Goal: Information Seeking & Learning: Learn about a topic

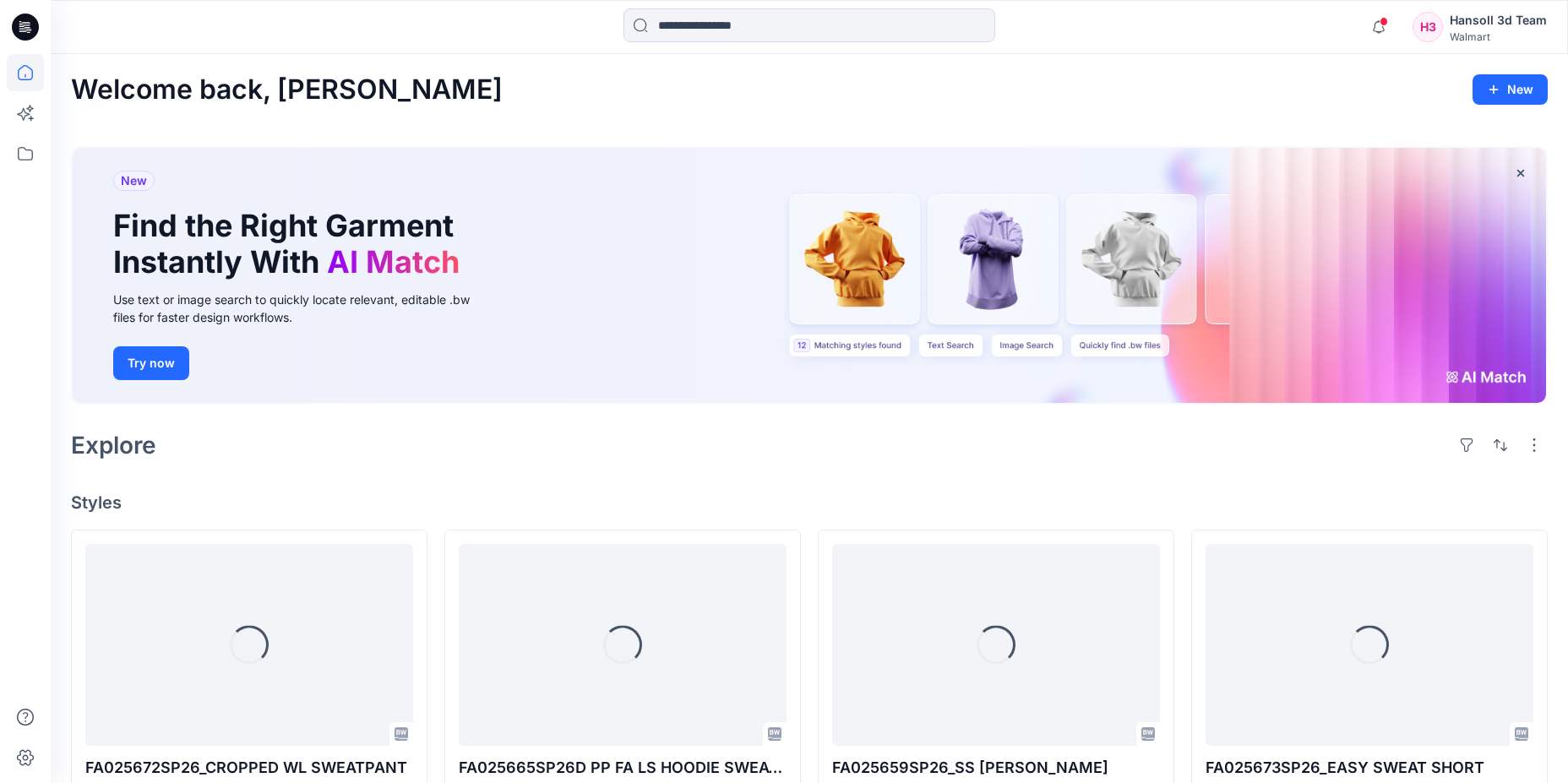
click at [22, 30] on icon at bounding box center [25, 27] width 27 height 27
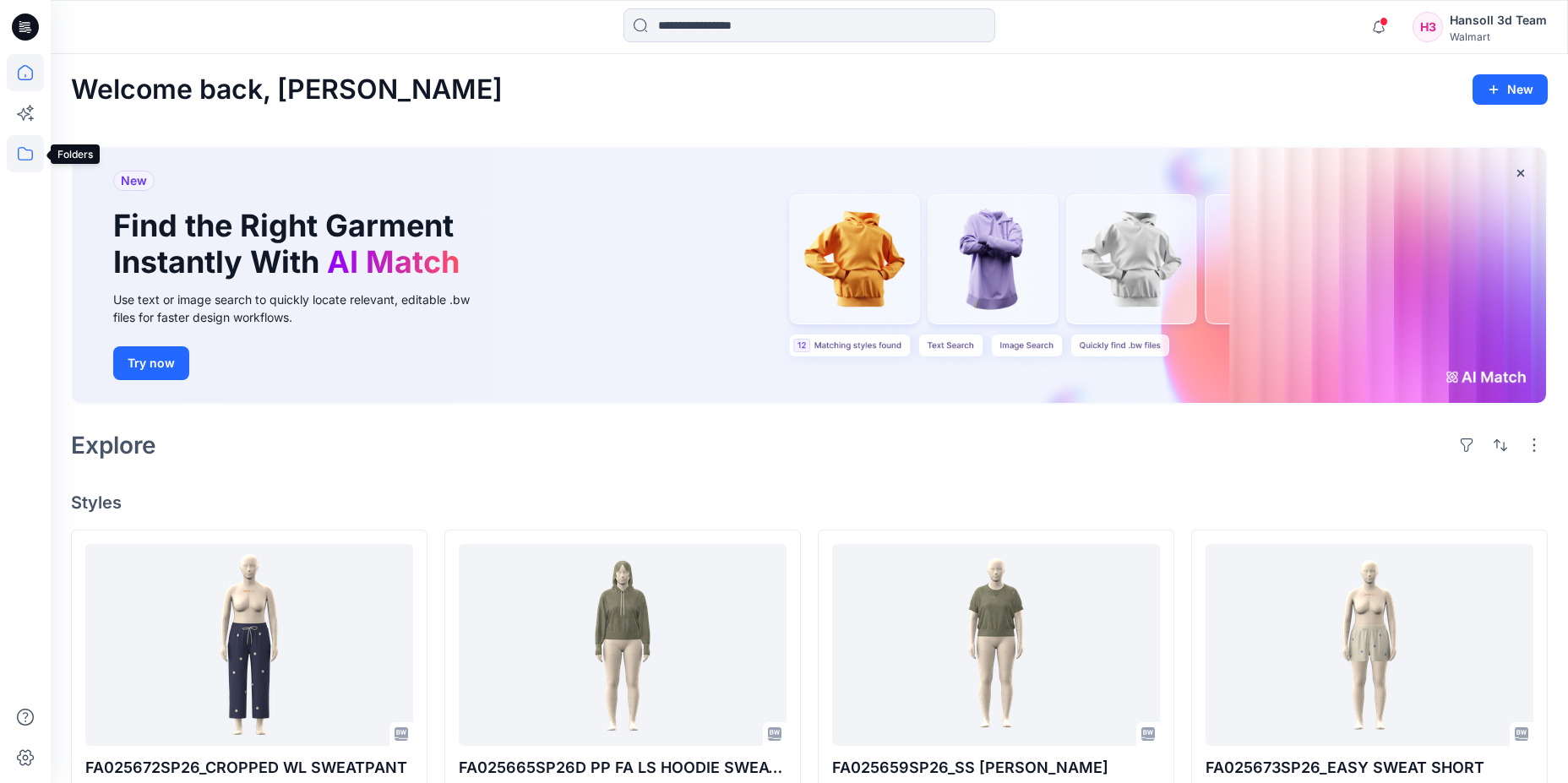
click at [41, 153] on icon at bounding box center [25, 154] width 37 height 37
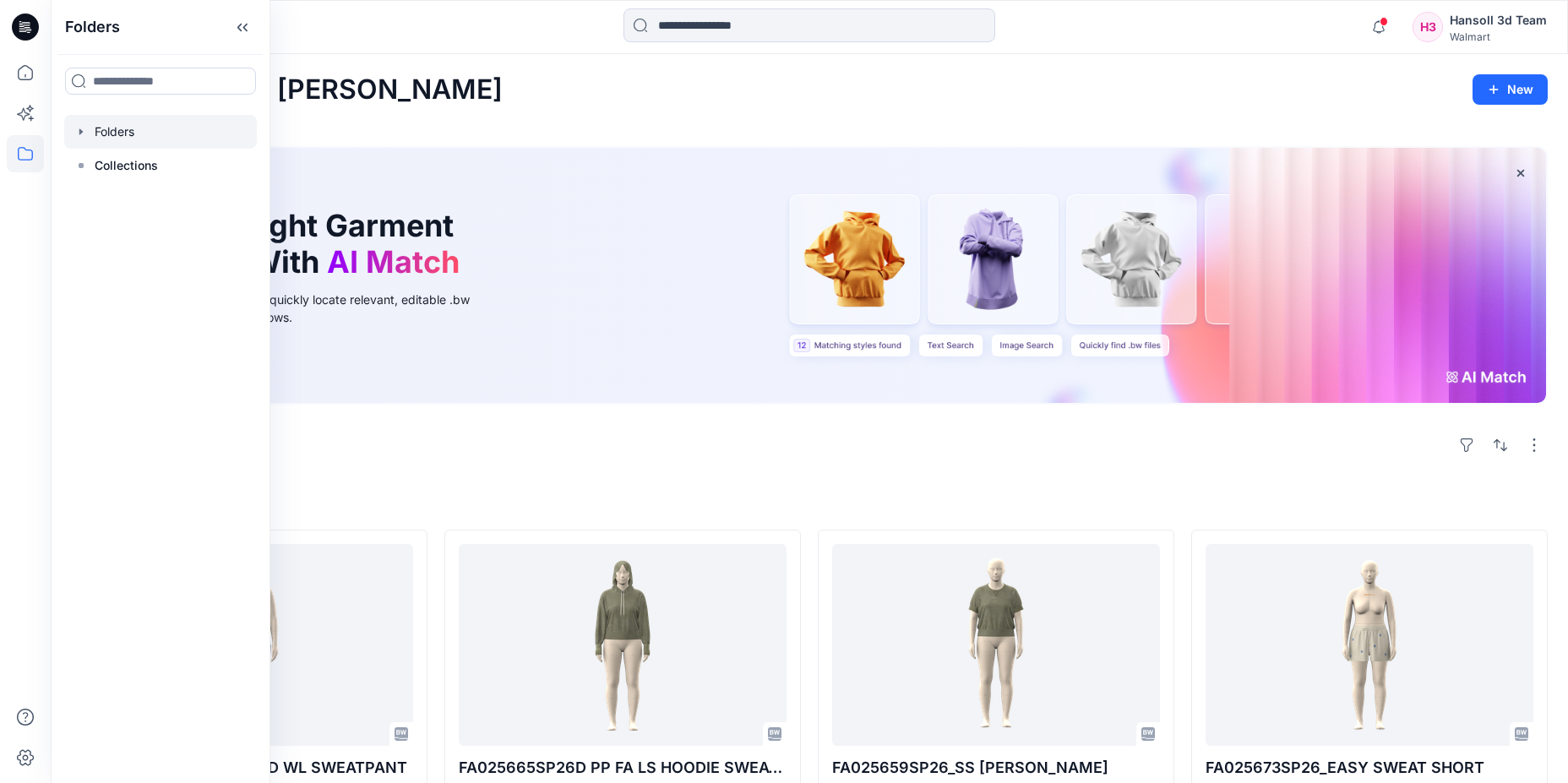
click at [81, 131] on icon "button" at bounding box center [80, 132] width 3 height 6
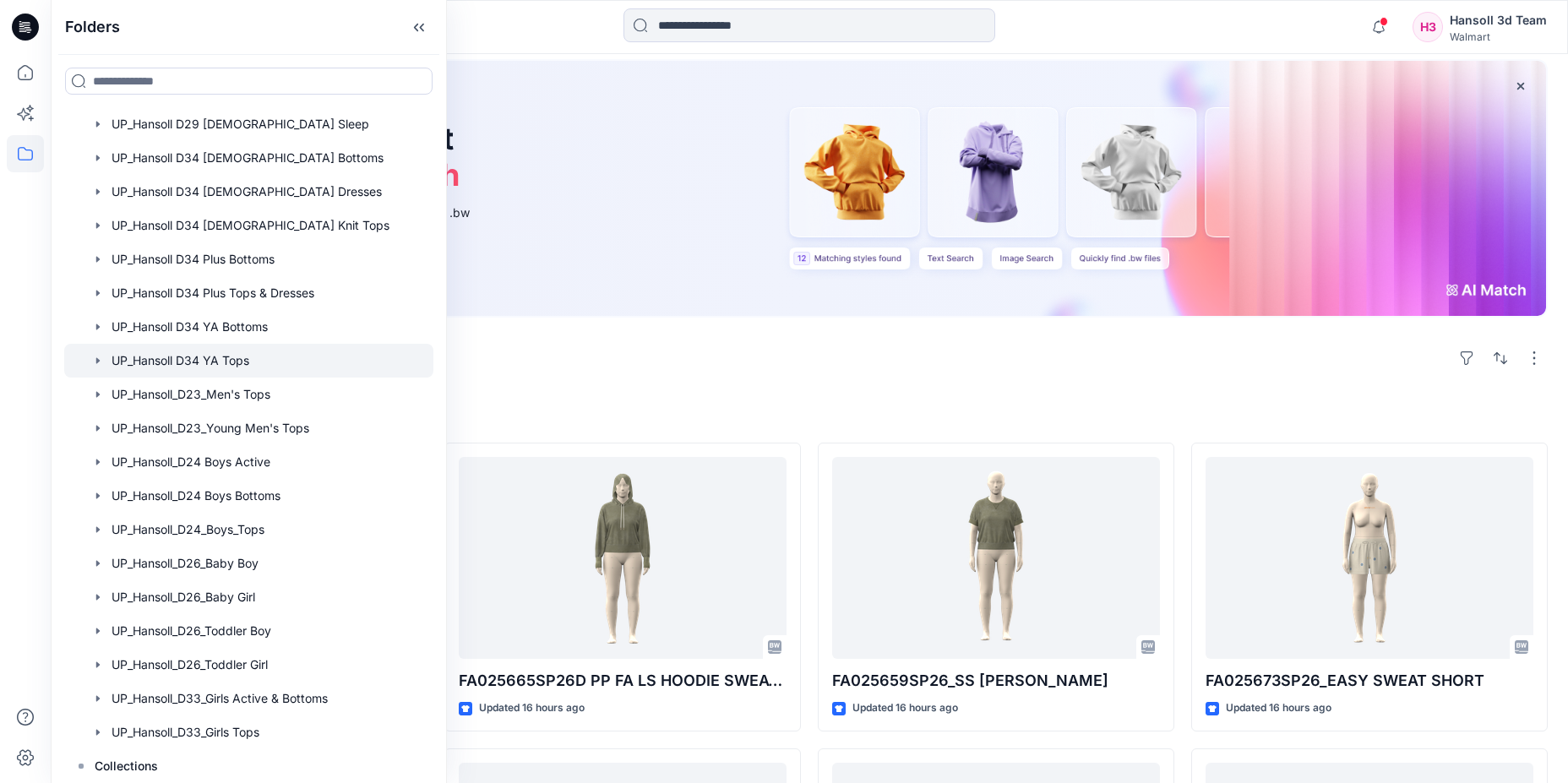
scroll to position [169, 0]
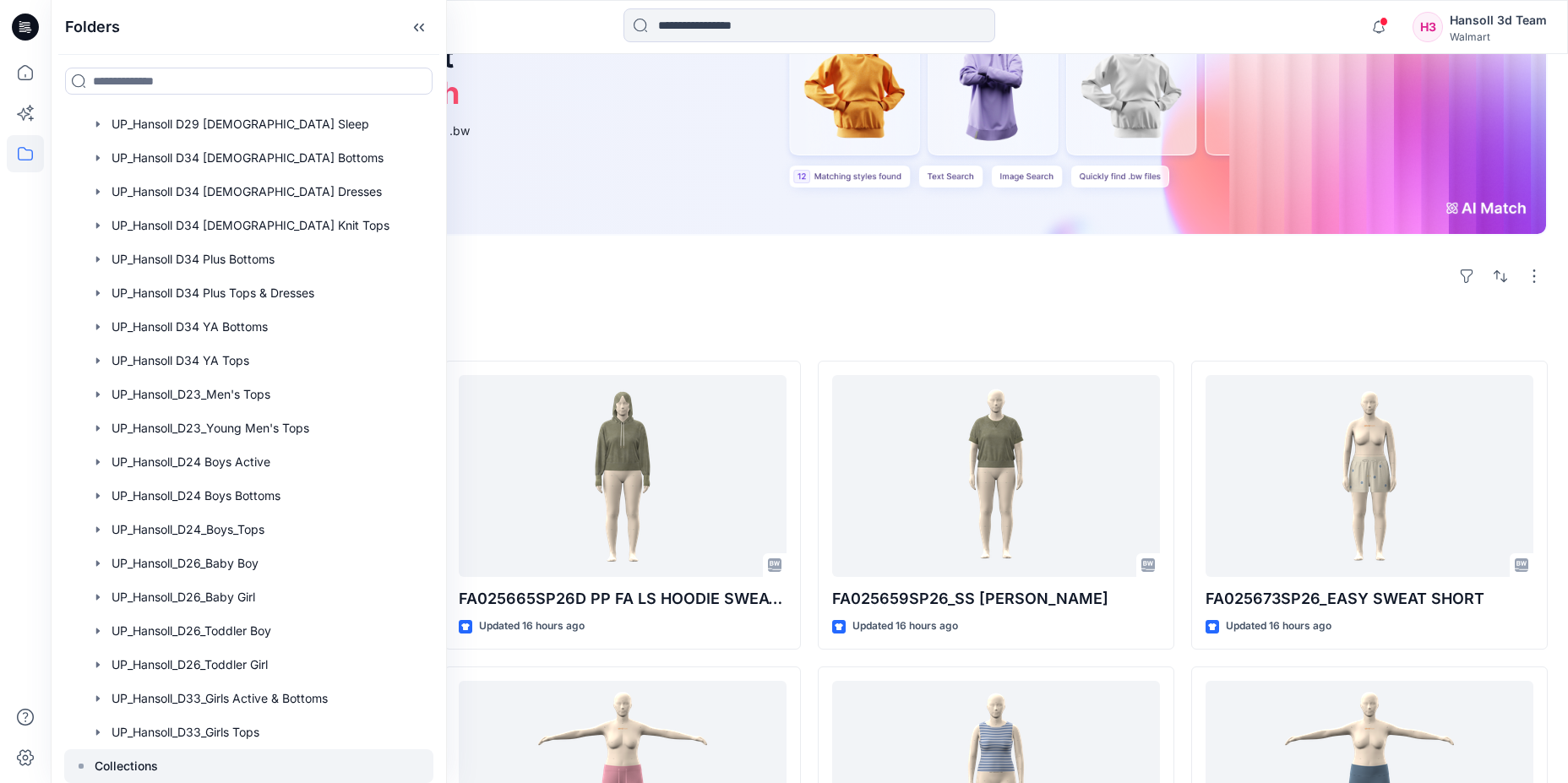
click at [142, 762] on p "Collections" at bounding box center [126, 766] width 63 height 20
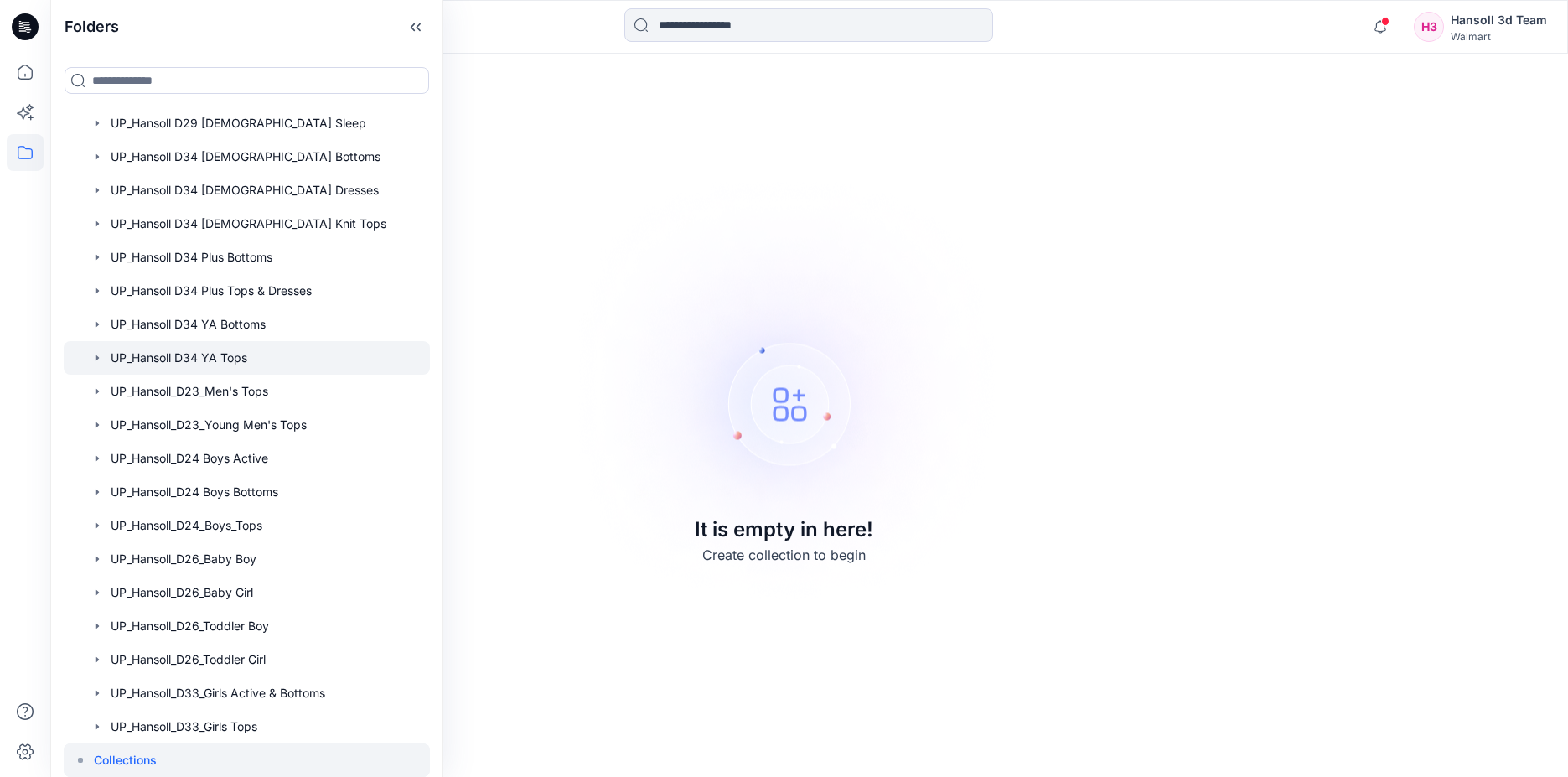
click at [230, 364] on div at bounding box center [246, 357] width 366 height 34
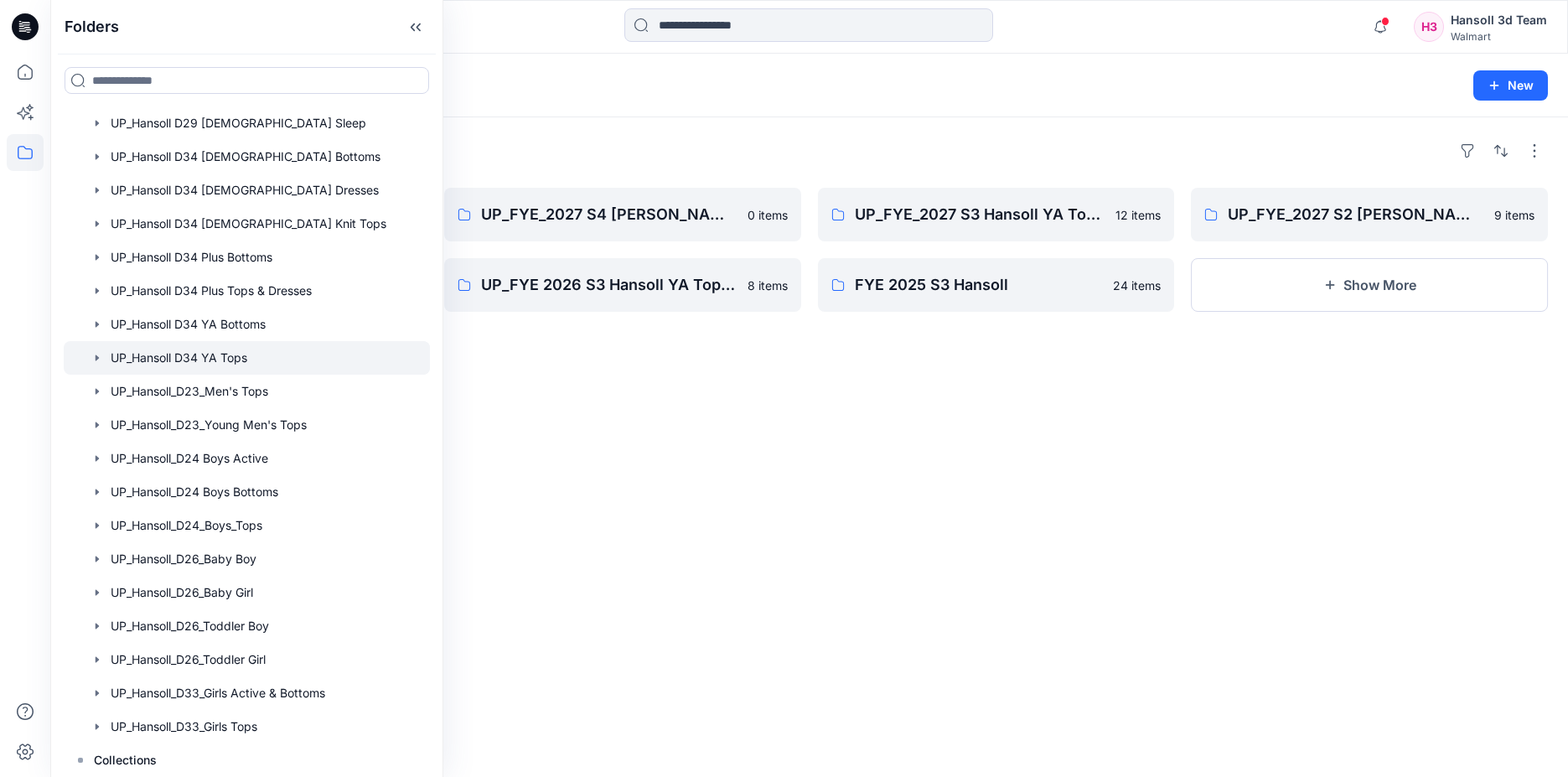
click at [505, 44] on div at bounding box center [809, 27] width 759 height 36
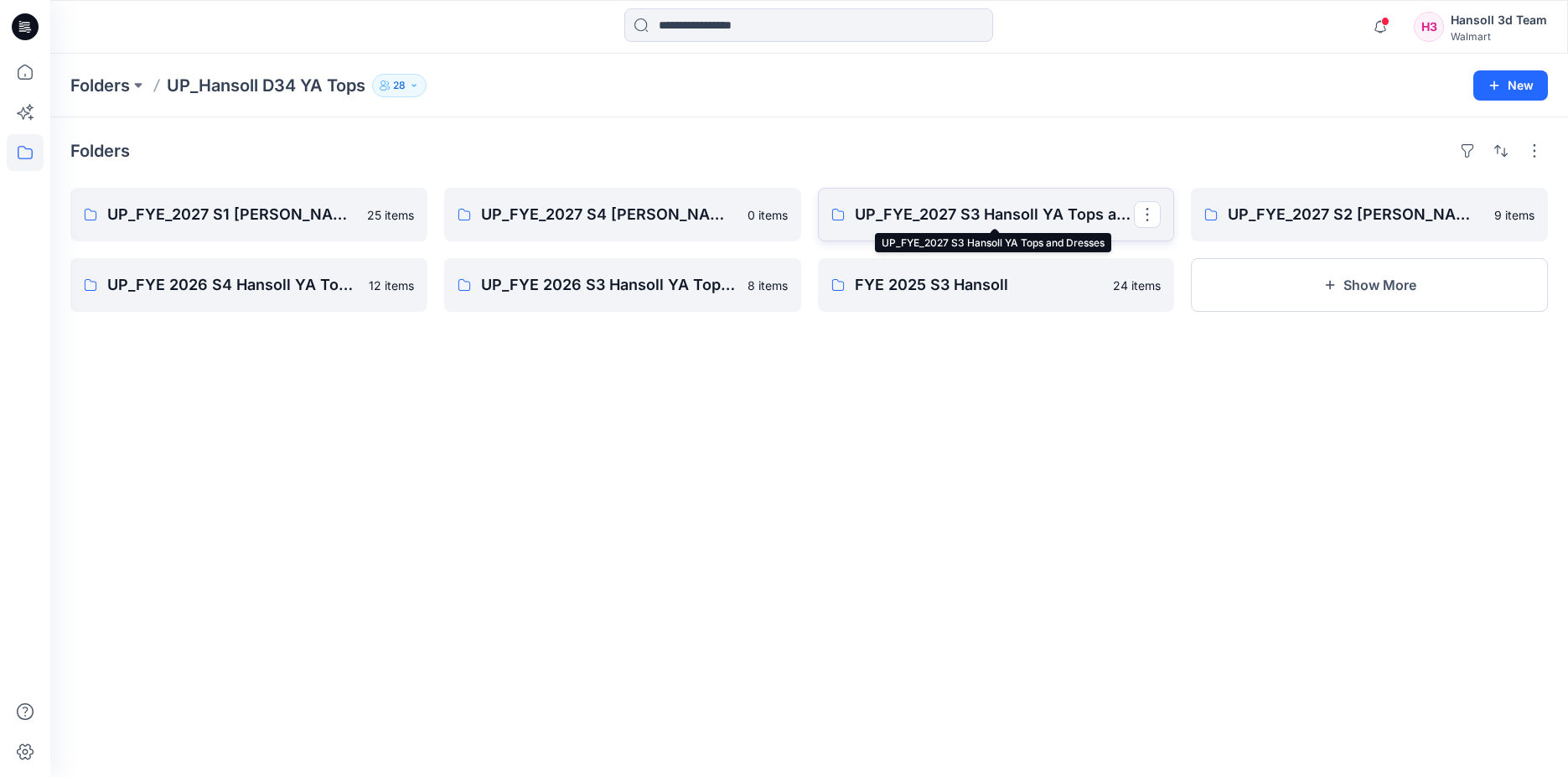
click at [985, 216] on p "UP_FYE_2027 S3 Hansoll YA Tops and Dresses" at bounding box center [995, 214] width 280 height 23
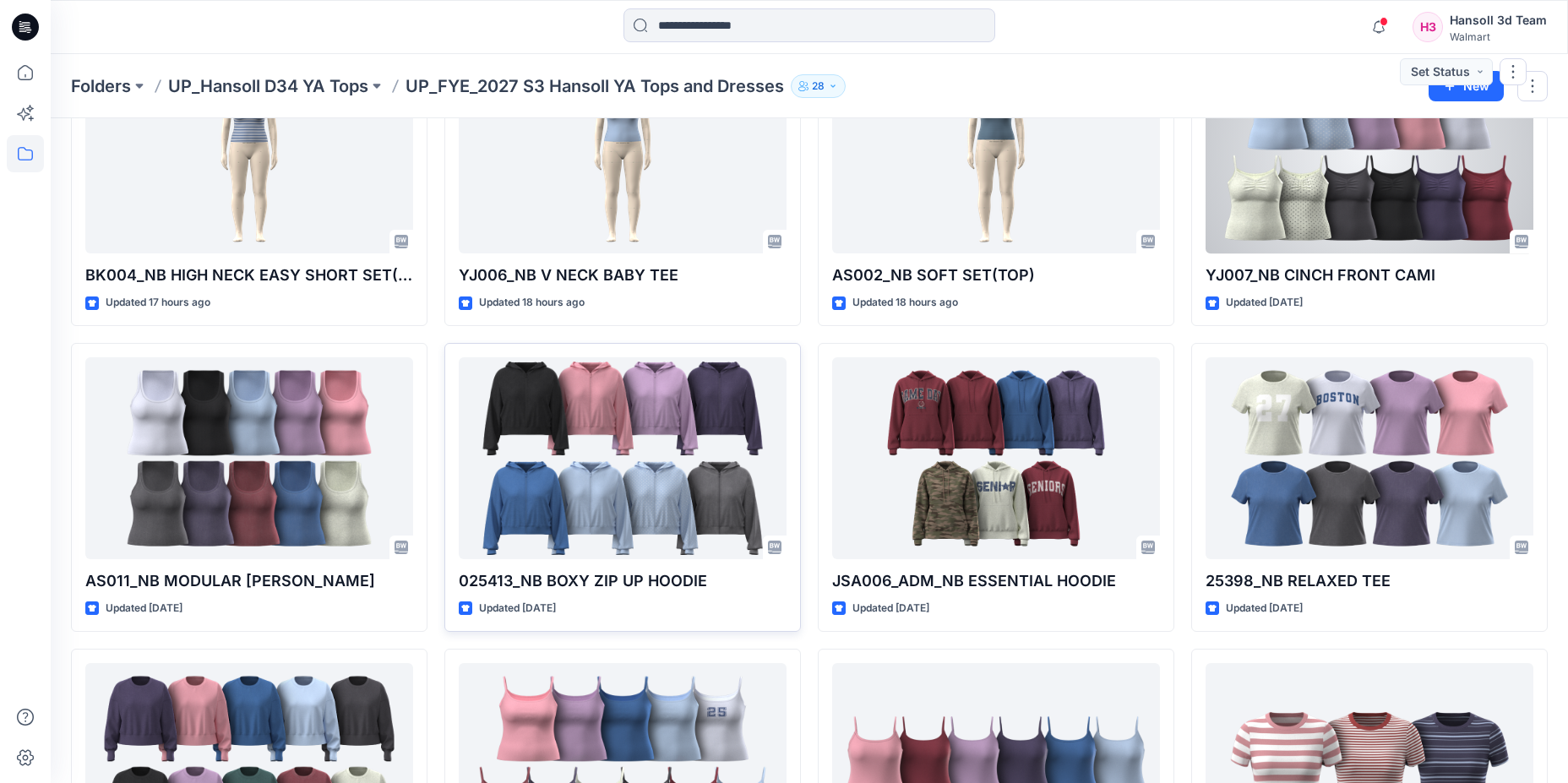
scroll to position [169, 0]
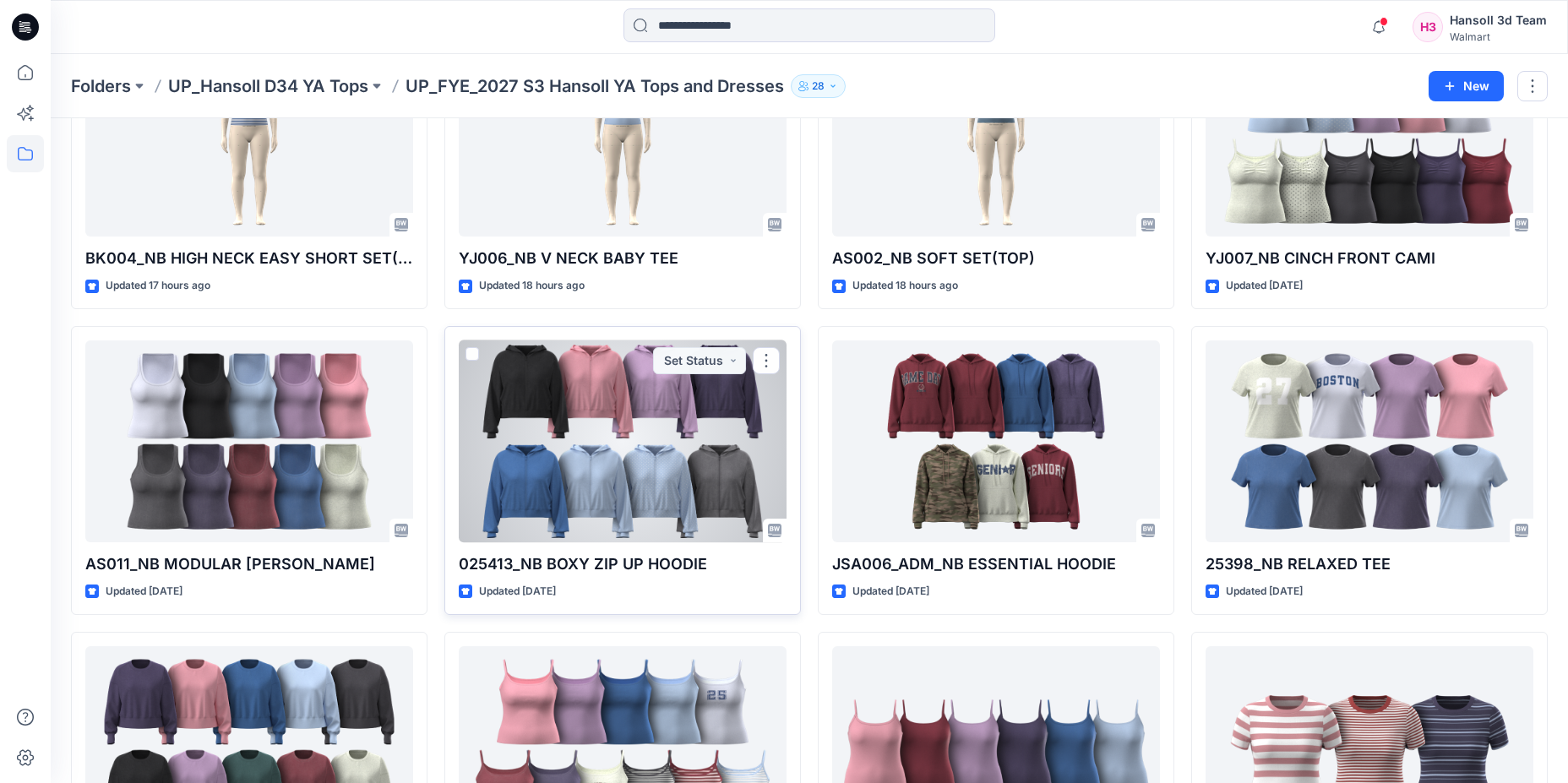
click at [614, 468] on div at bounding box center [622, 441] width 328 height 202
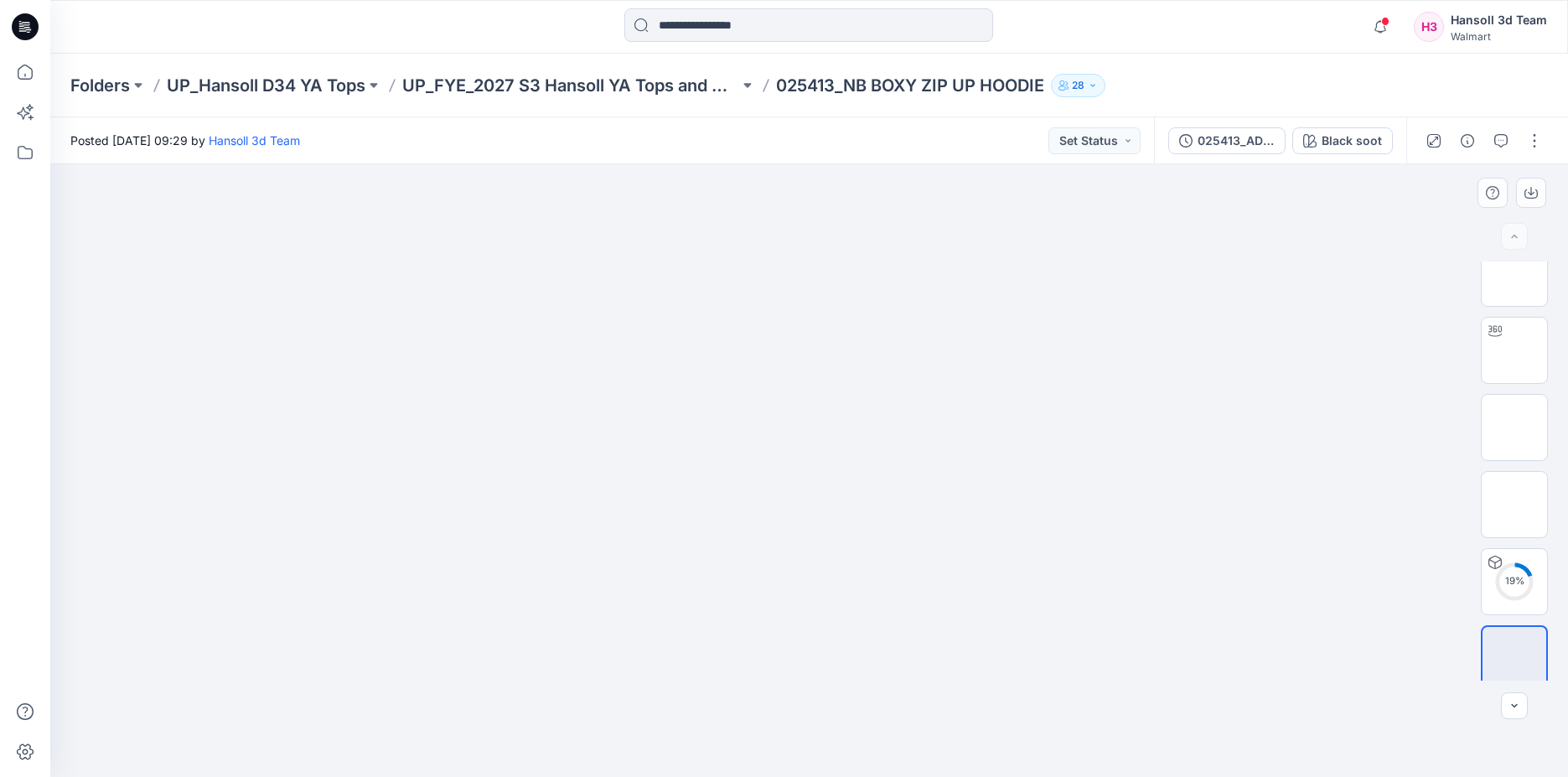
scroll to position [34, 0]
click at [1346, 137] on div "Black soot" at bounding box center [1351, 140] width 60 height 18
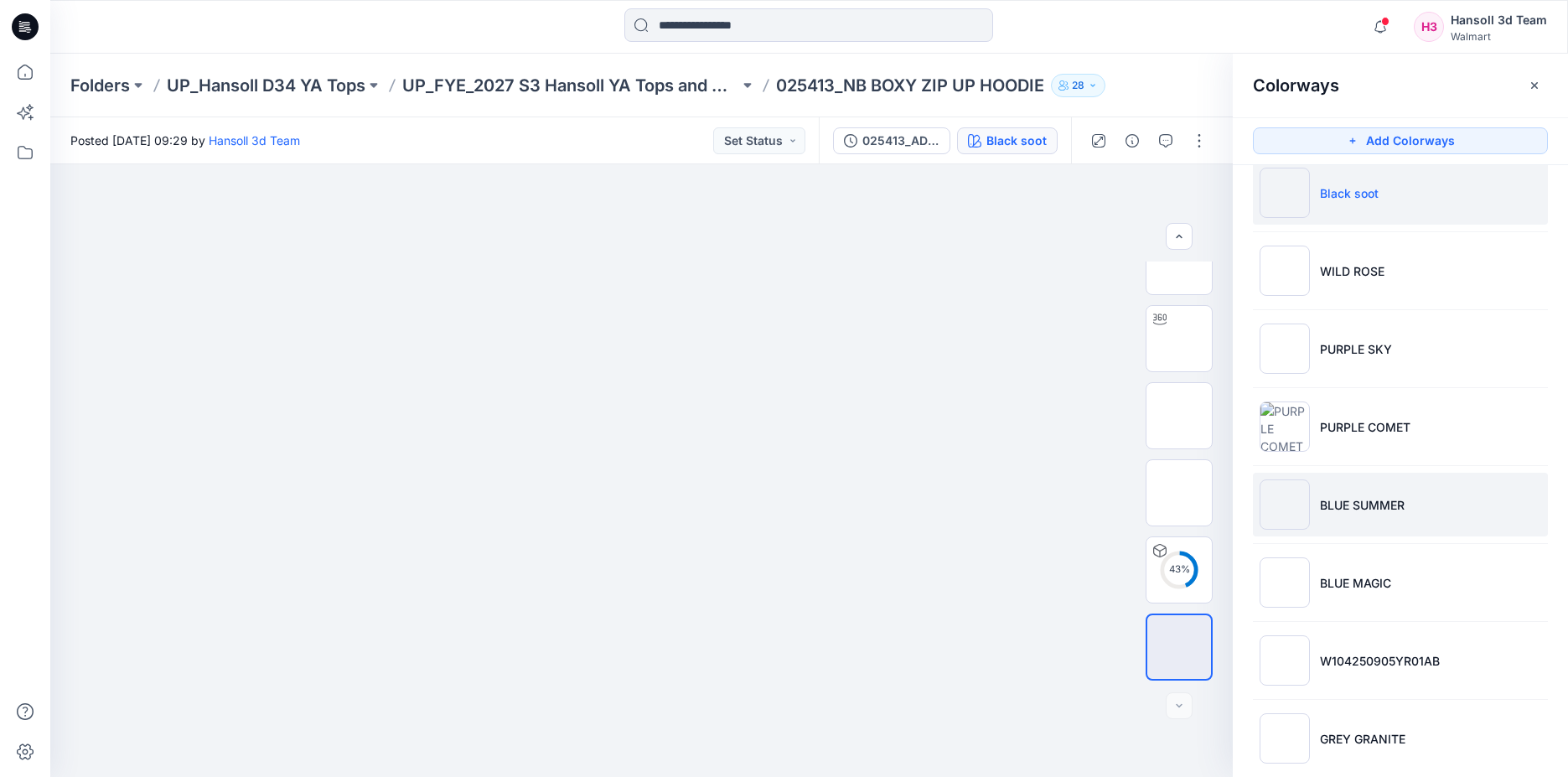
scroll to position [0, 0]
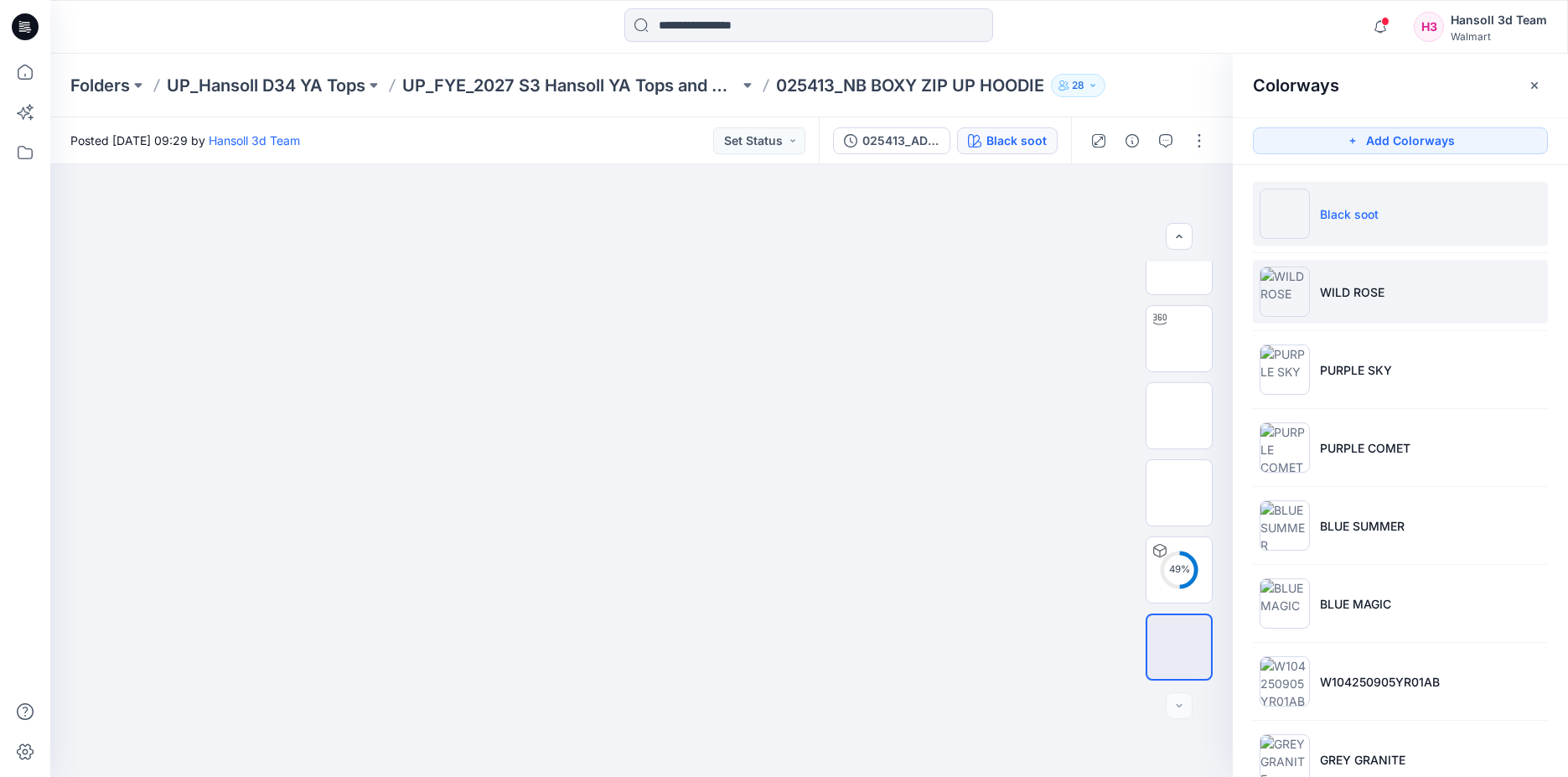
click at [1415, 286] on li "WILD ROSE" at bounding box center [1400, 292] width 295 height 63
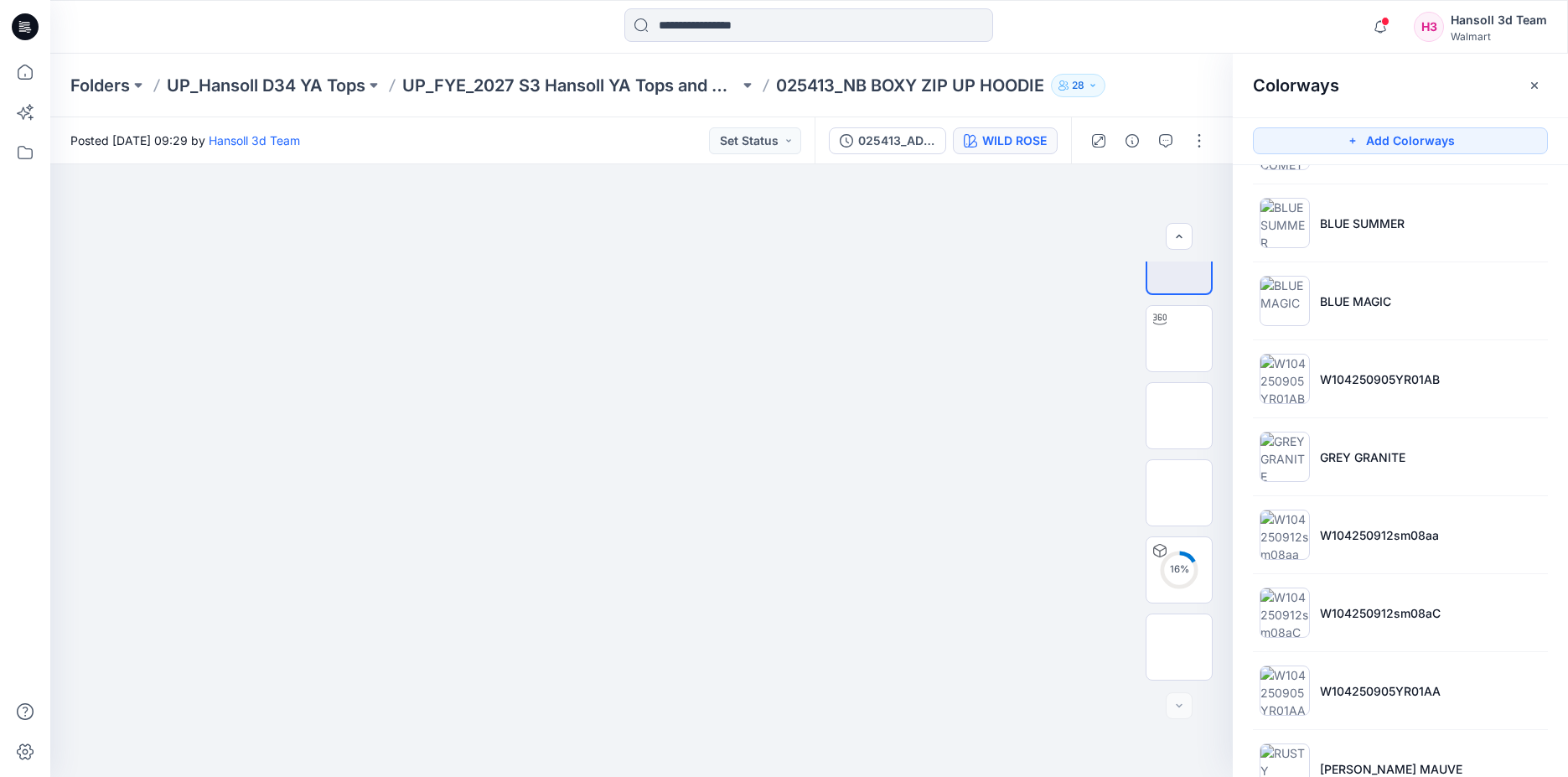
scroll to position [356, 0]
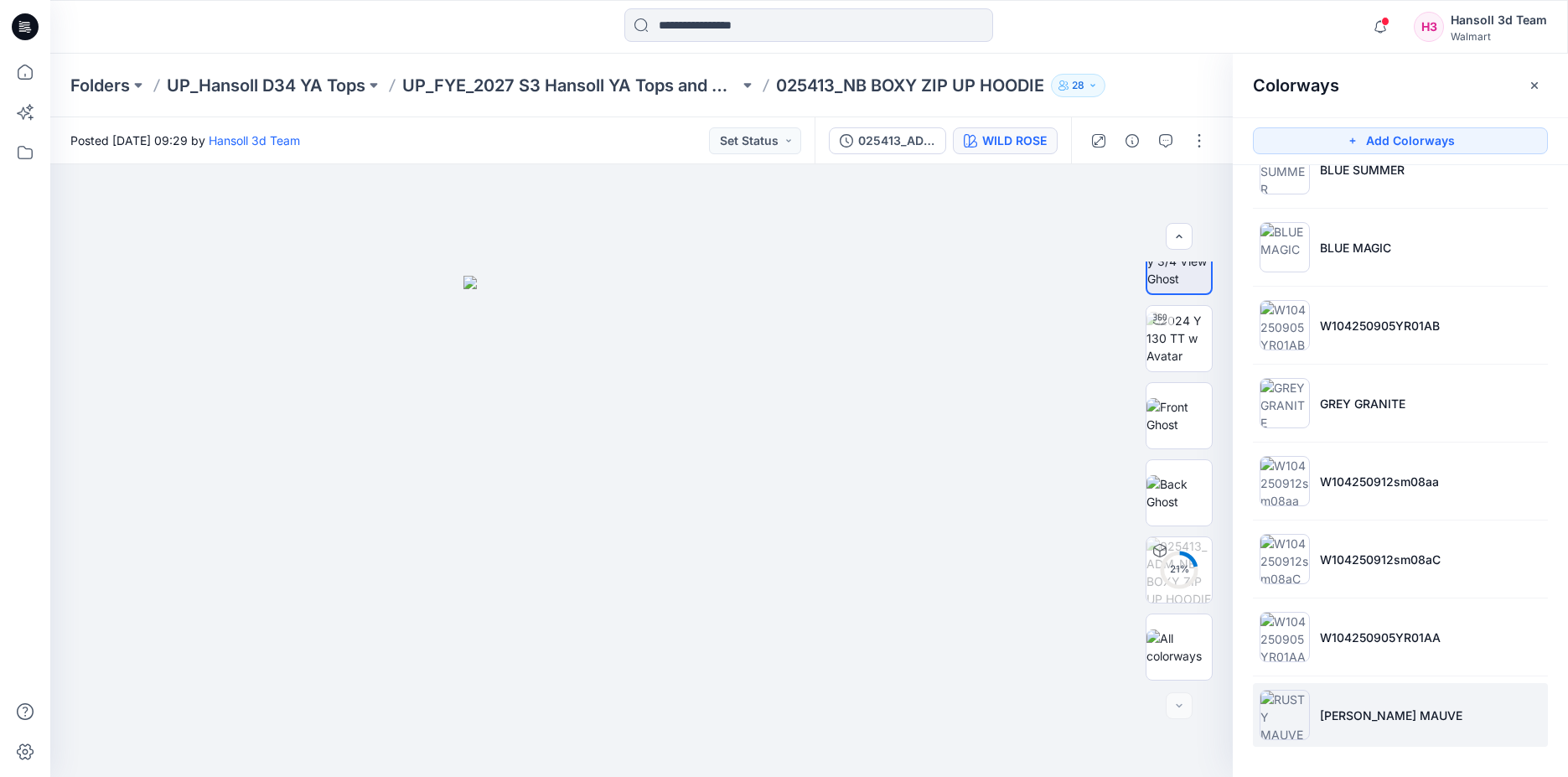
click at [1382, 714] on p "[PERSON_NAME] MAUVE" at bounding box center [1391, 716] width 142 height 17
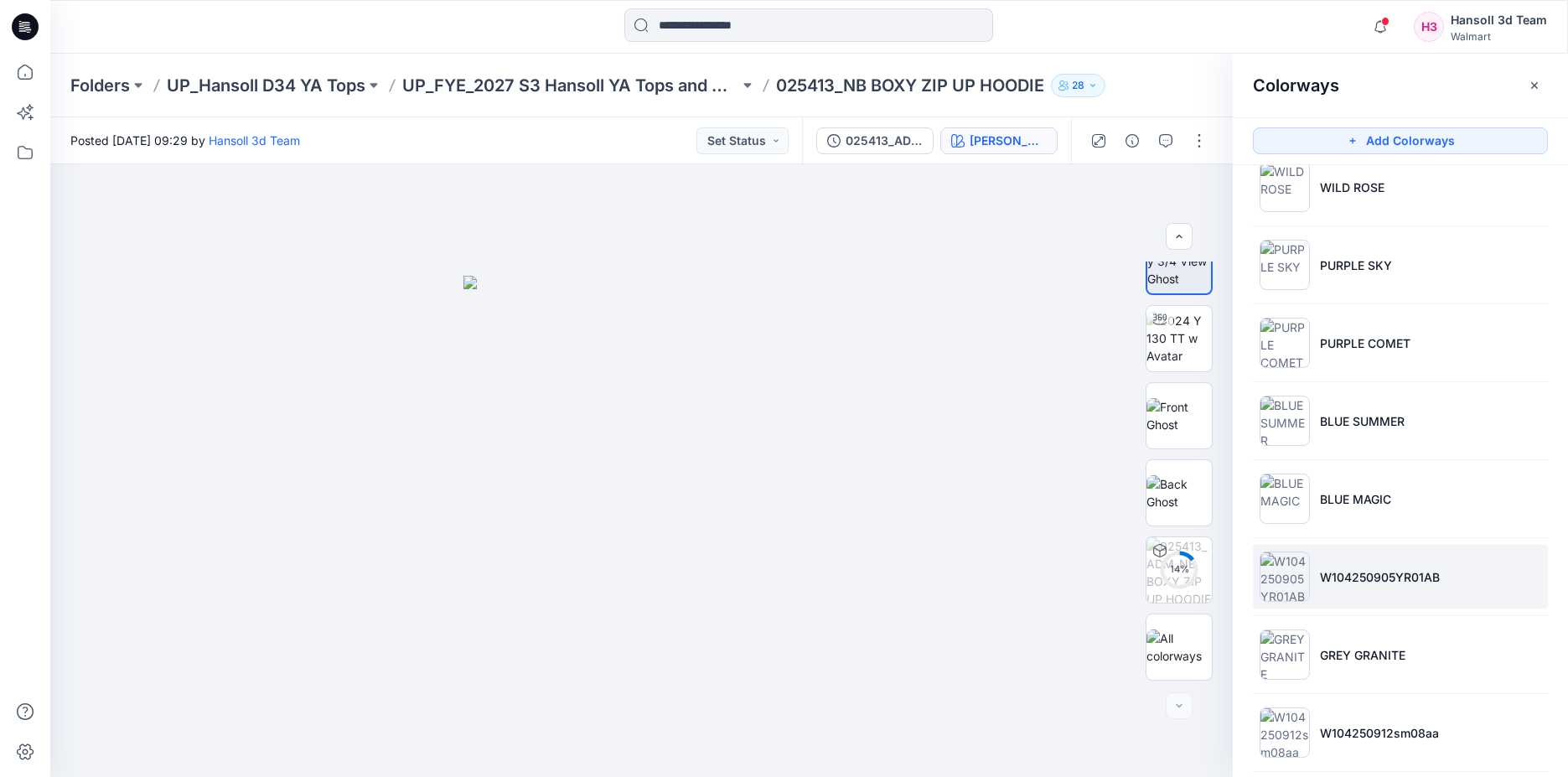
scroll to position [0, 0]
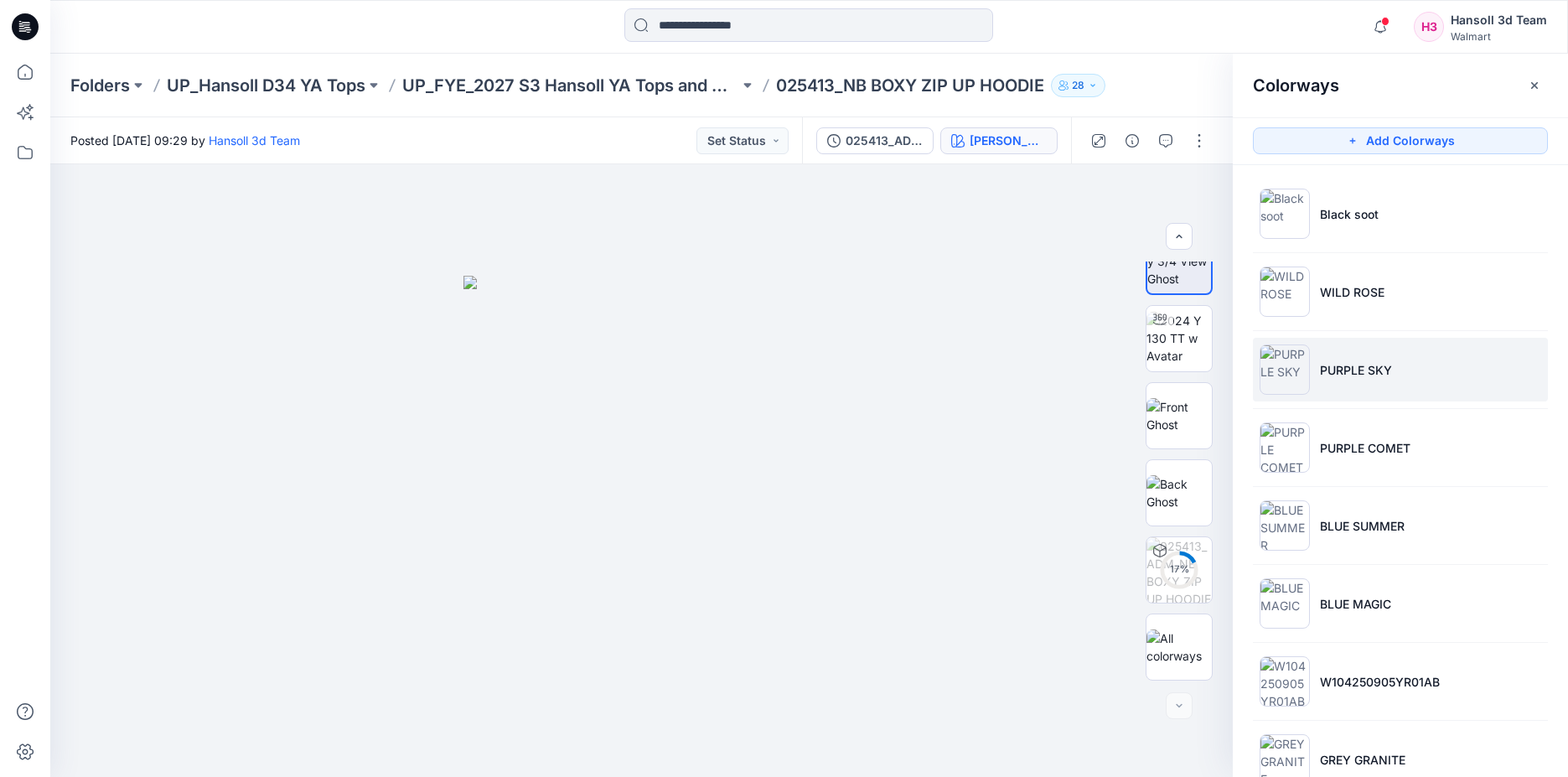
click at [1431, 385] on li "PURPLE SKY" at bounding box center [1400, 370] width 295 height 63
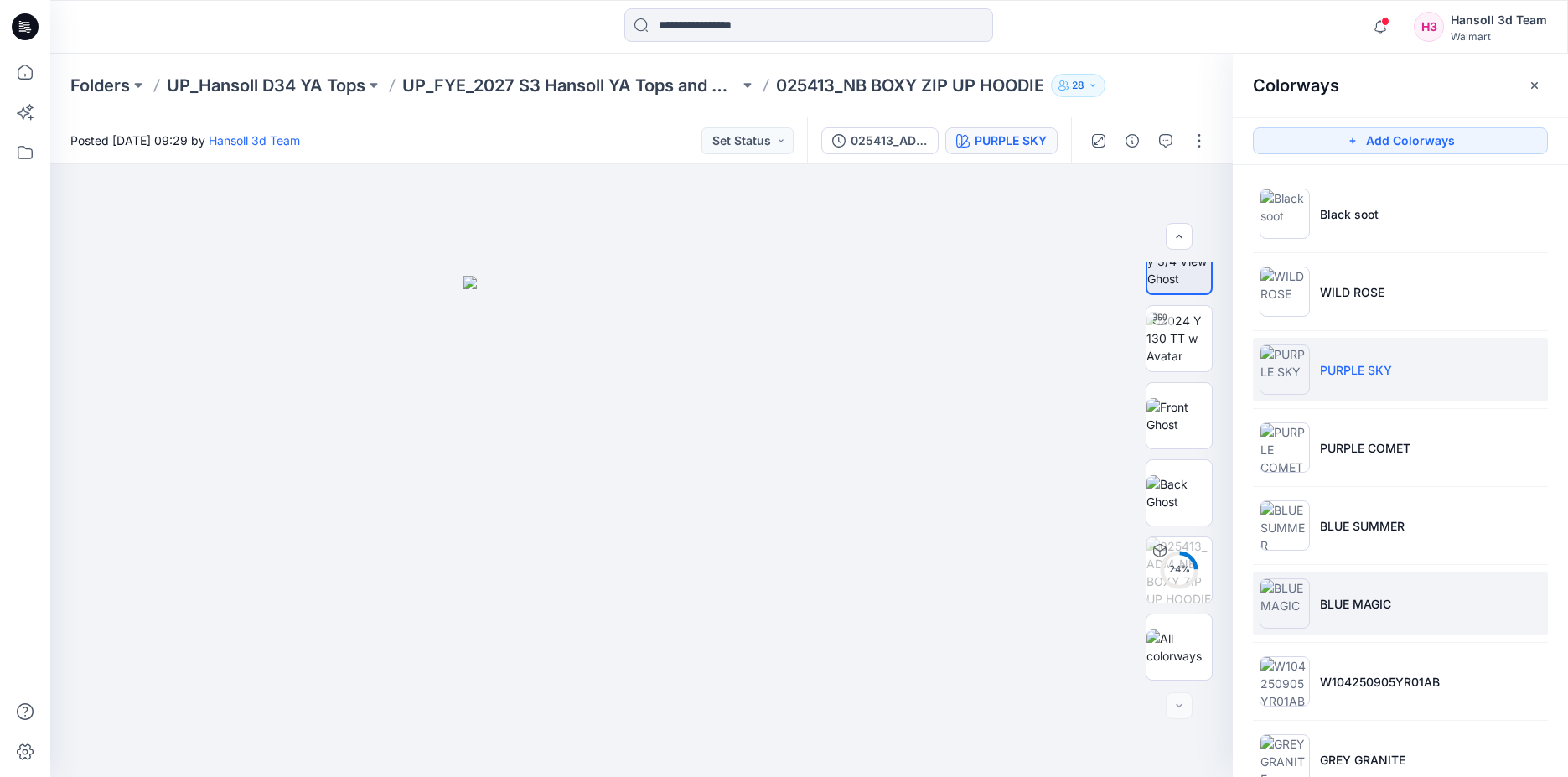
scroll to position [335, 0]
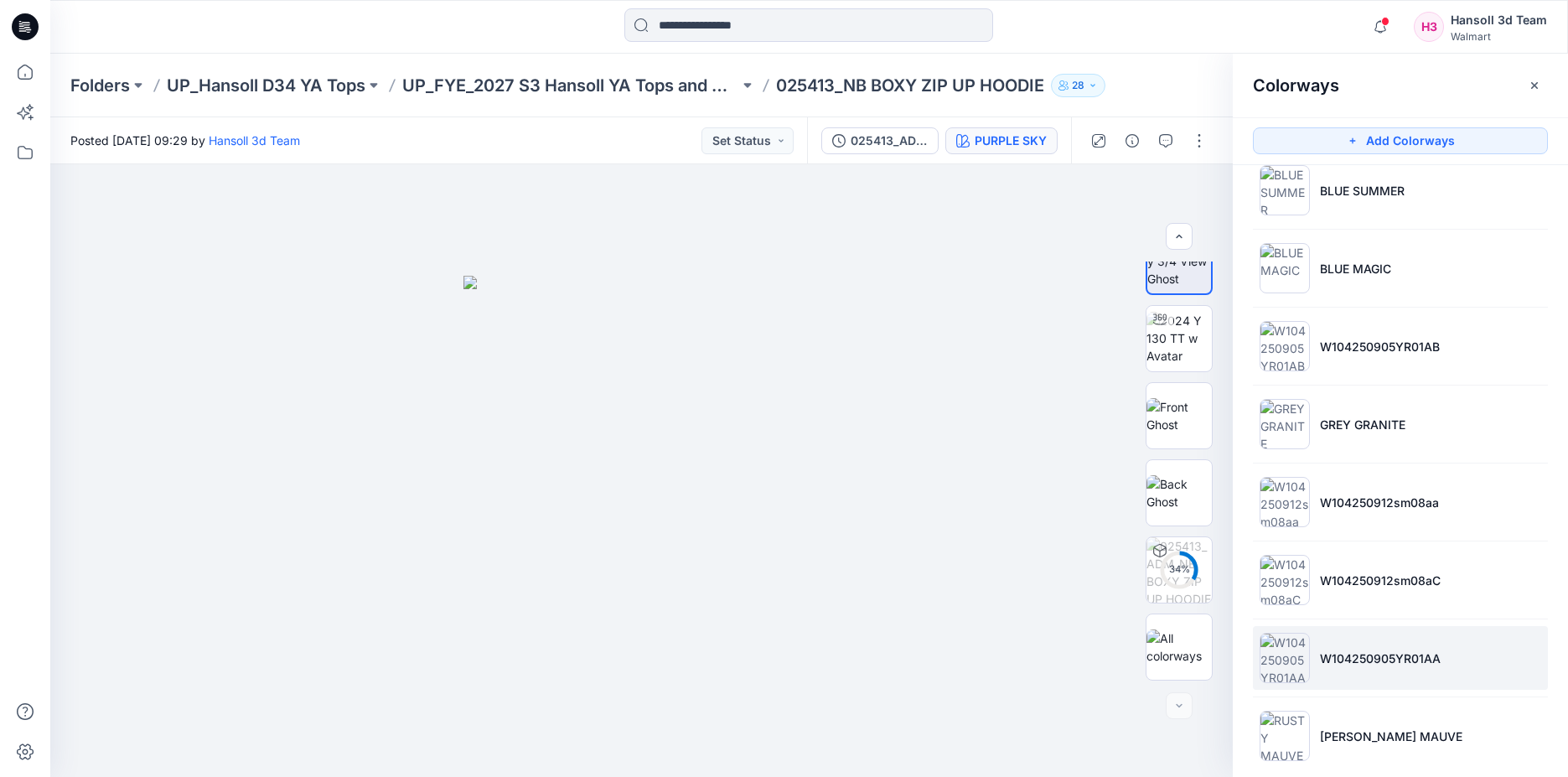
click at [1428, 665] on p "W104250905YR01AA" at bounding box center [1381, 658] width 121 height 17
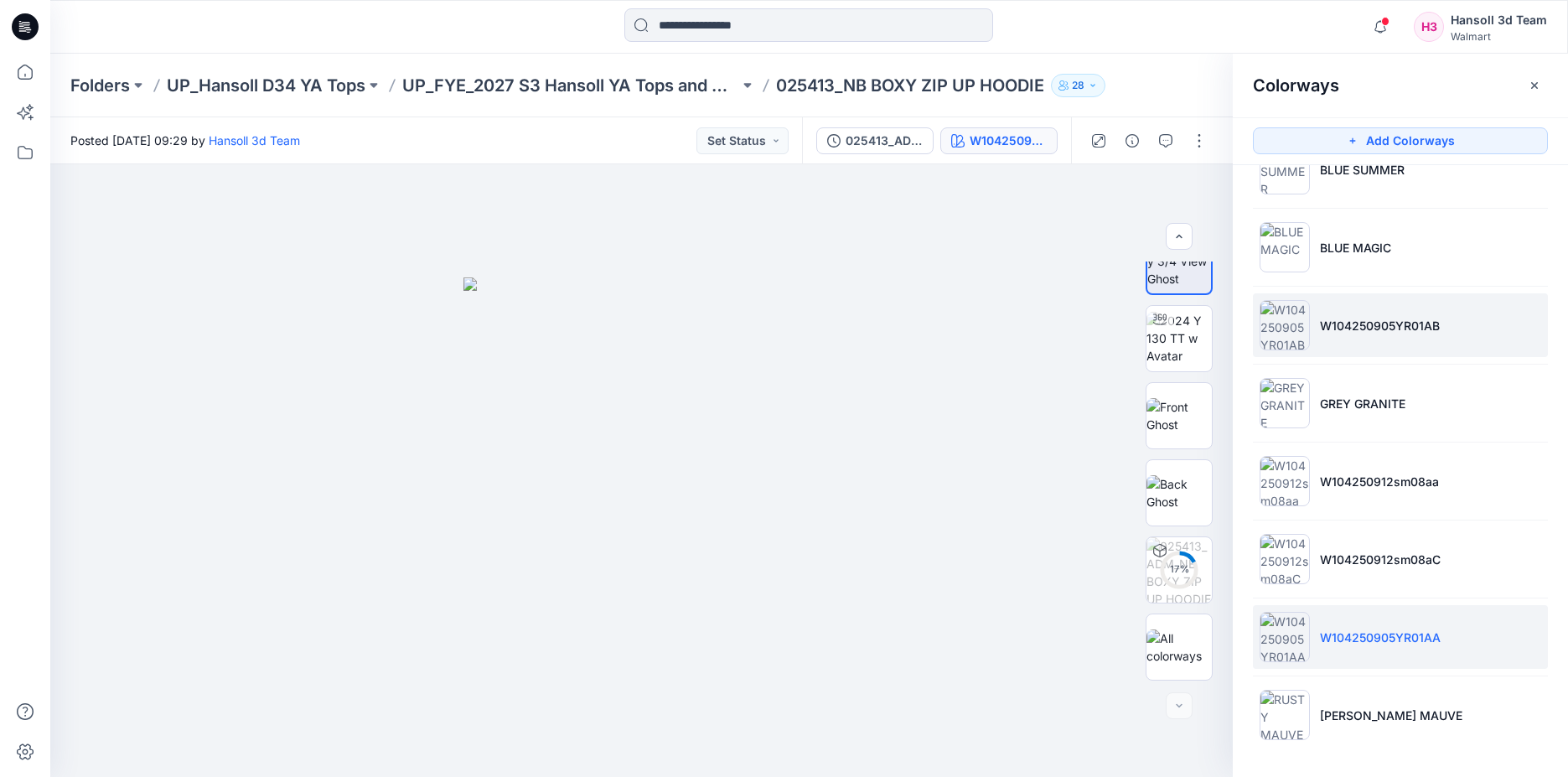
click at [1381, 306] on li "W104250905YR01AB" at bounding box center [1400, 325] width 295 height 63
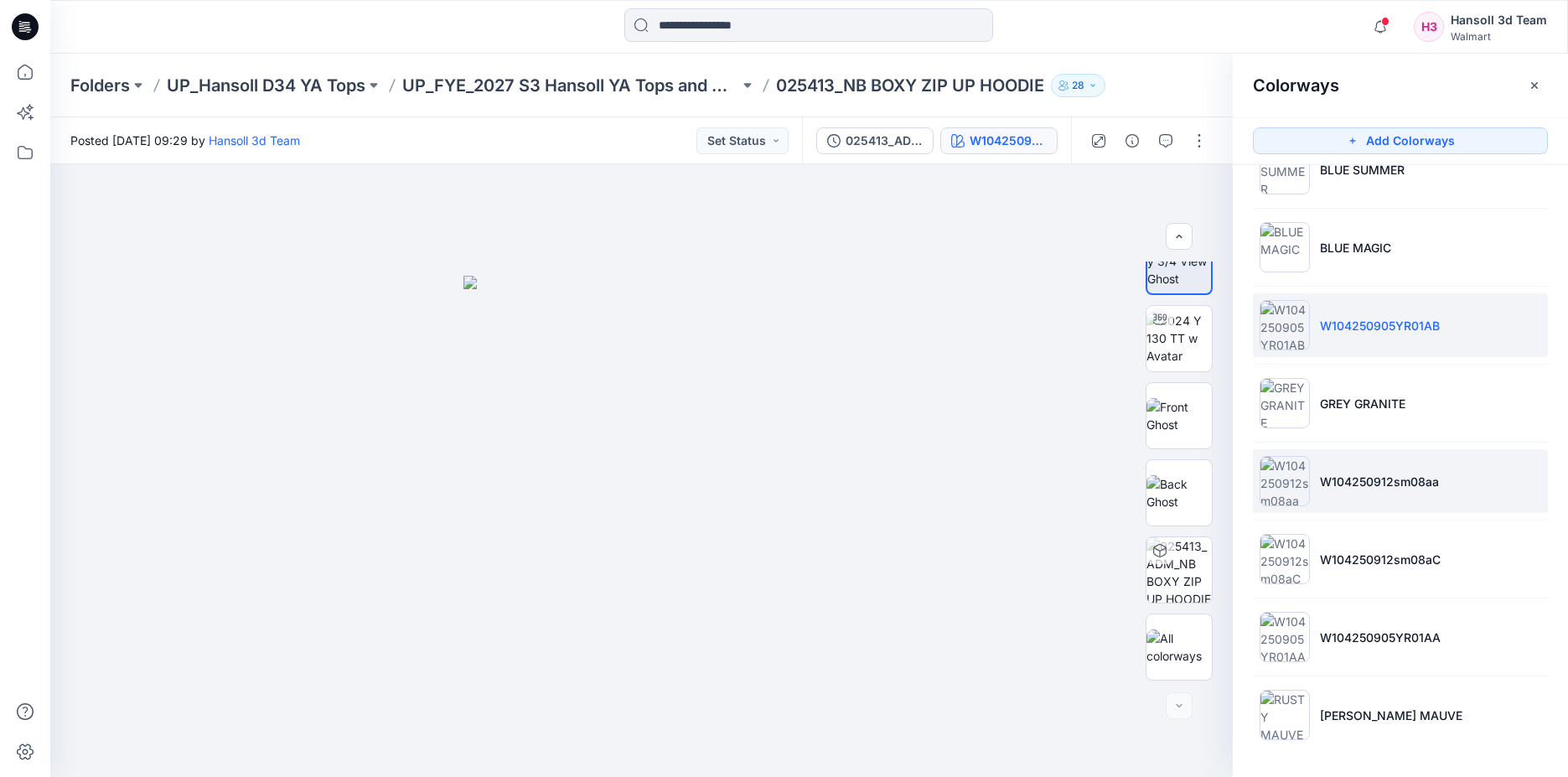
click at [1433, 492] on li "W104250912sm08aa" at bounding box center [1400, 481] width 295 height 63
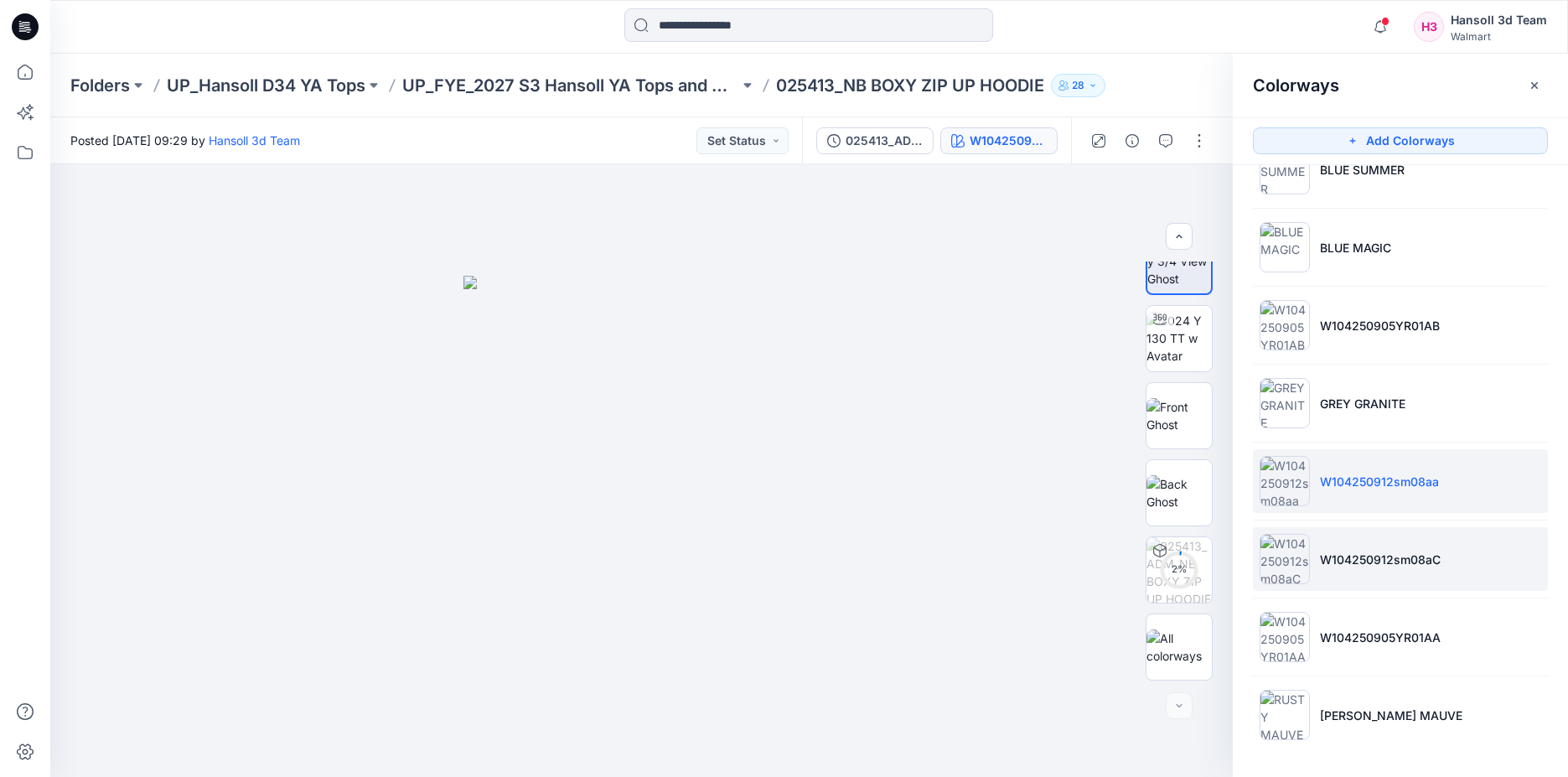
click at [1378, 576] on li "W104250912sm08aC" at bounding box center [1400, 559] width 295 height 63
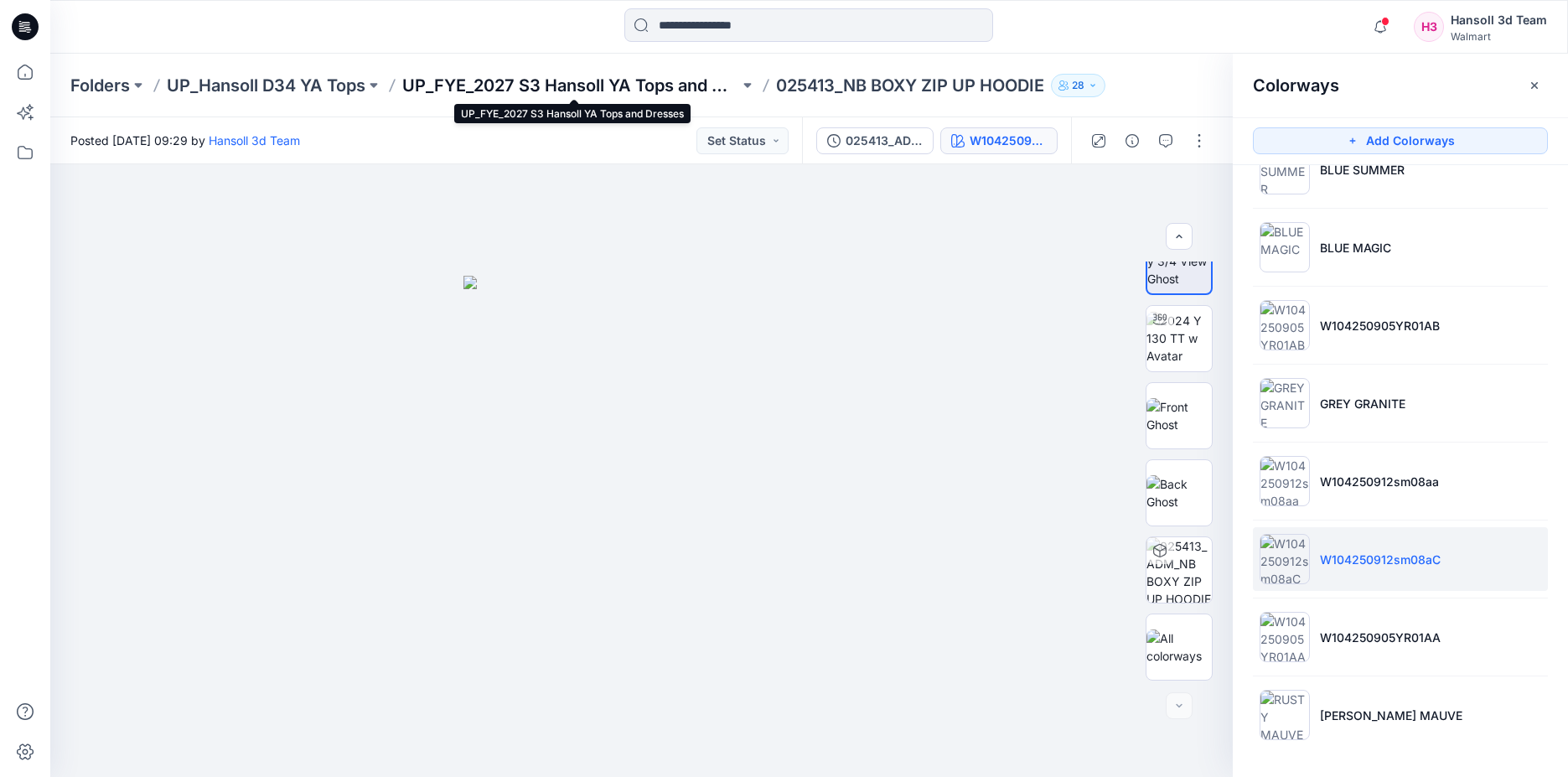
click at [659, 77] on p "UP_FYE_2027 S3 Hansoll YA Tops and Dresses" at bounding box center [570, 85] width 337 height 23
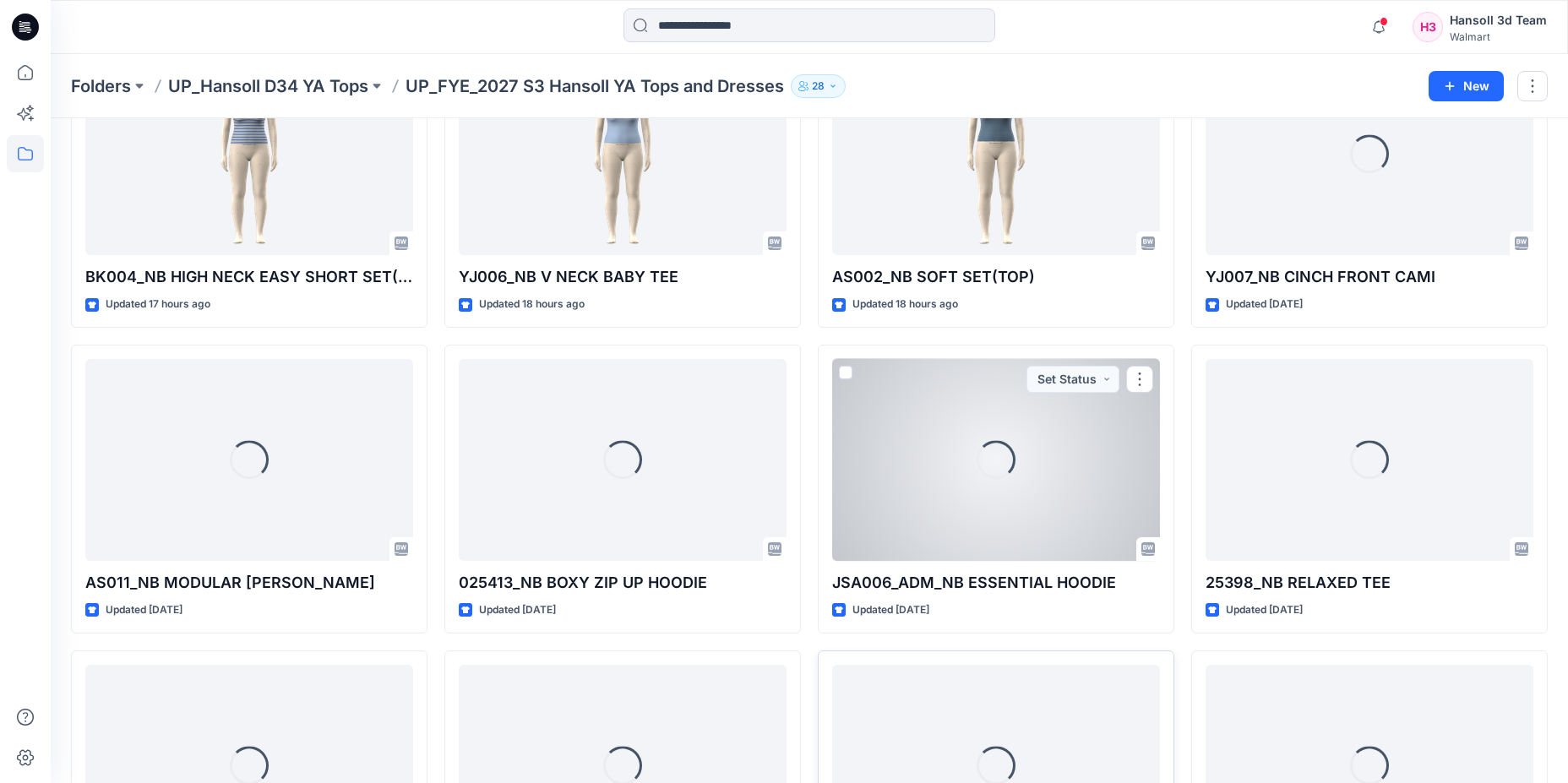
scroll to position [326, 0]
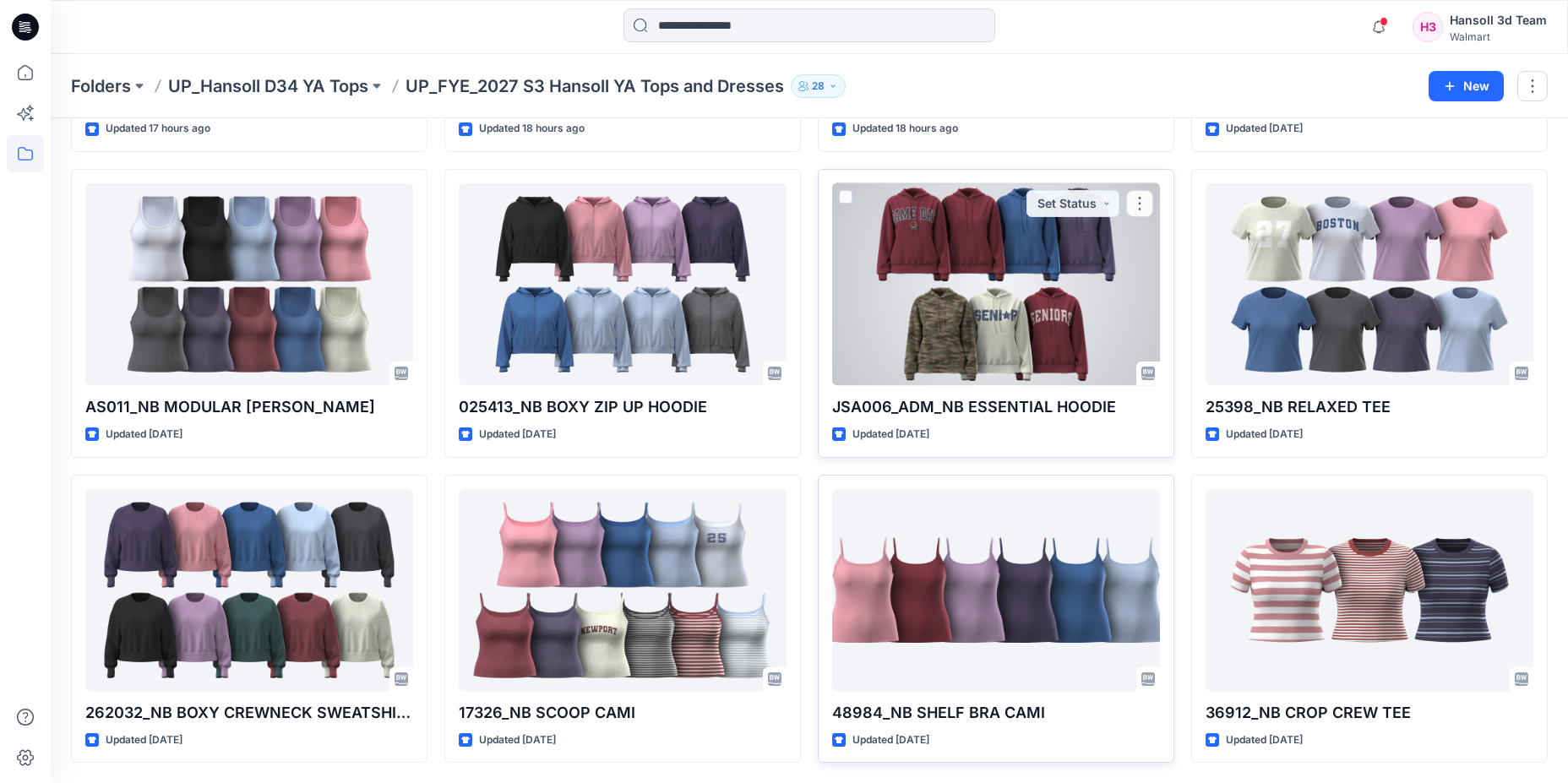
click at [1032, 294] on div at bounding box center [996, 284] width 328 height 202
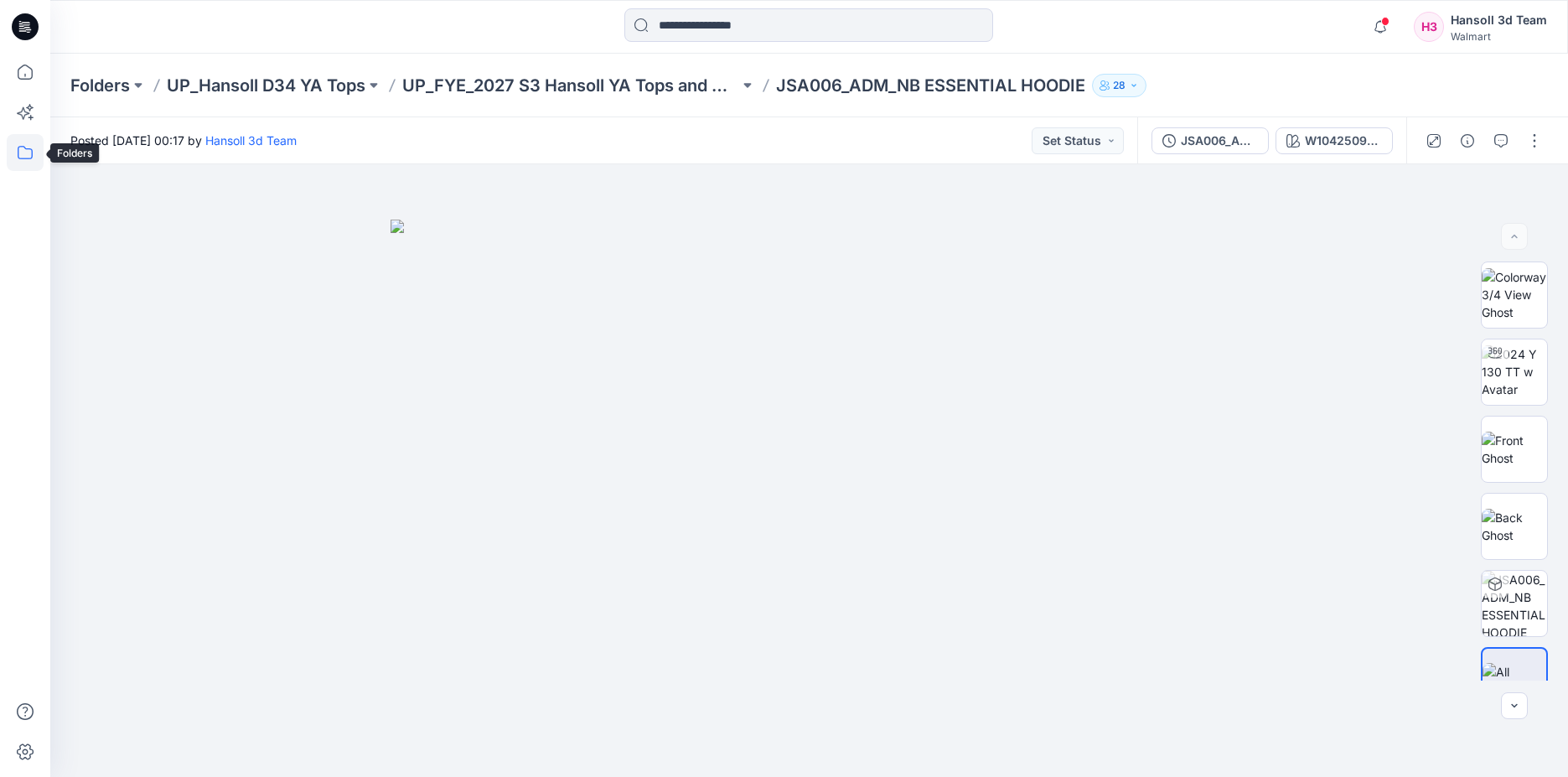
click at [31, 153] on icon at bounding box center [25, 153] width 36 height 36
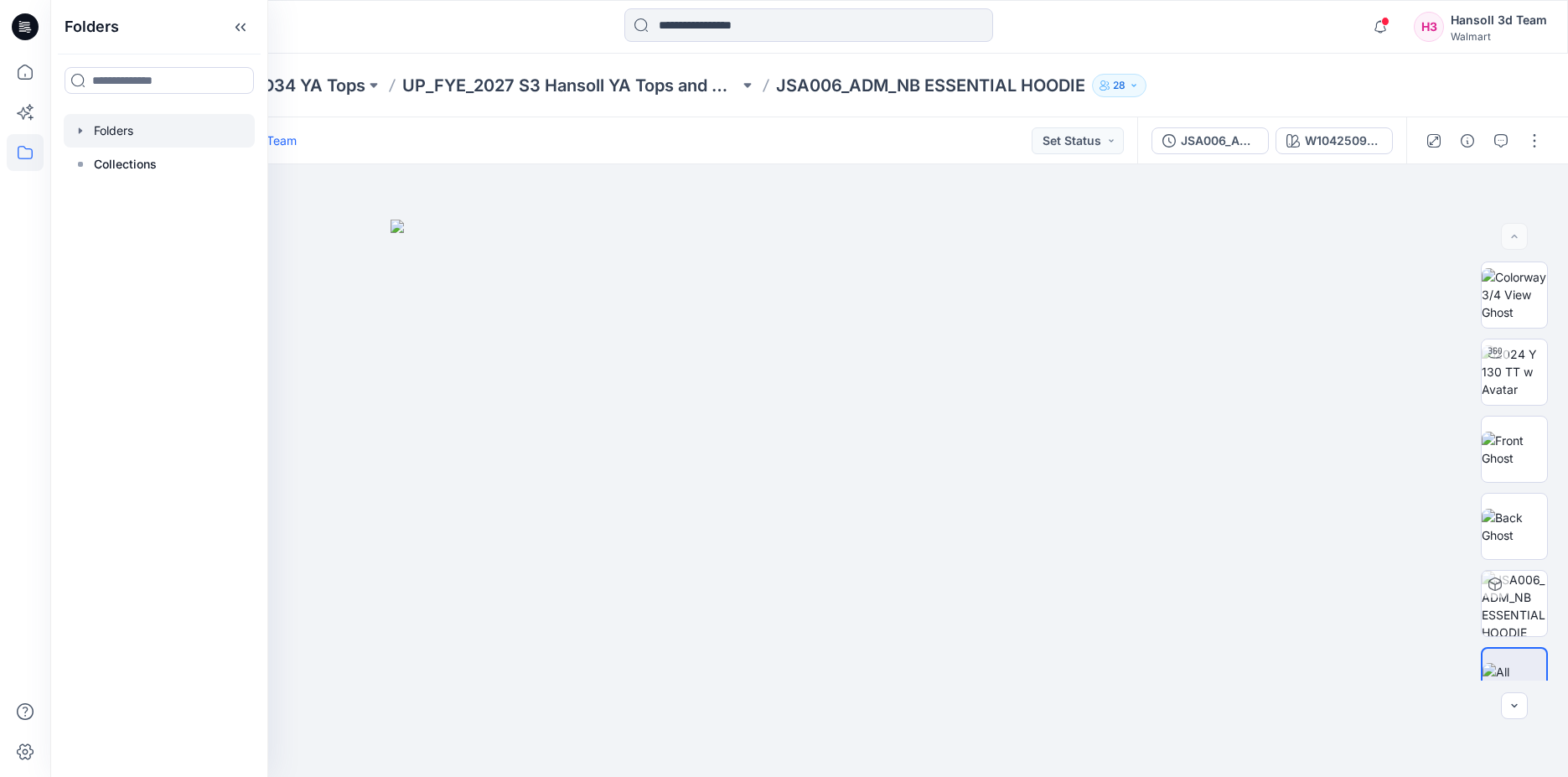
click at [102, 122] on div at bounding box center [158, 131] width 191 height 34
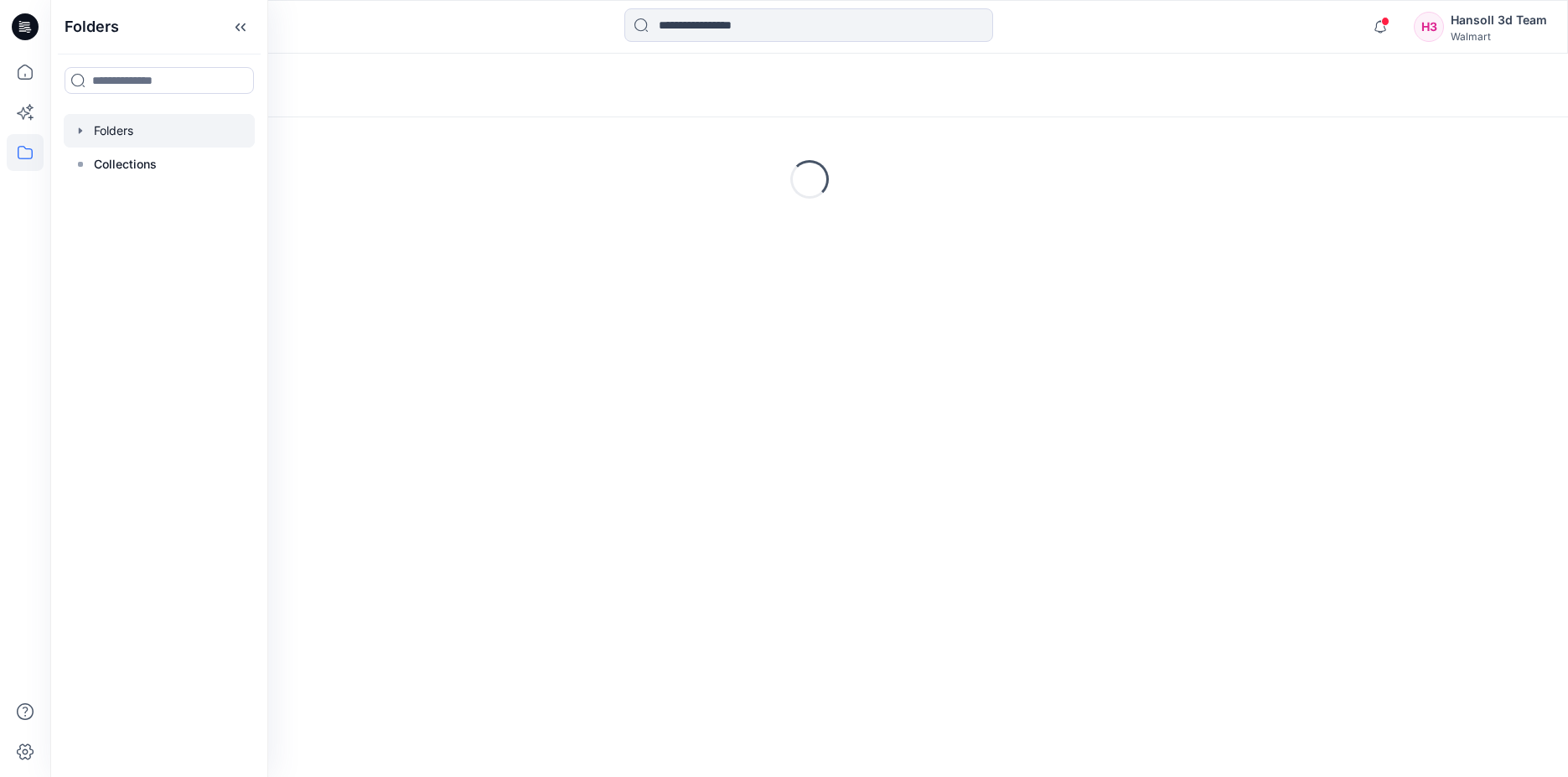
click at [77, 130] on icon "button" at bounding box center [81, 131] width 13 height 13
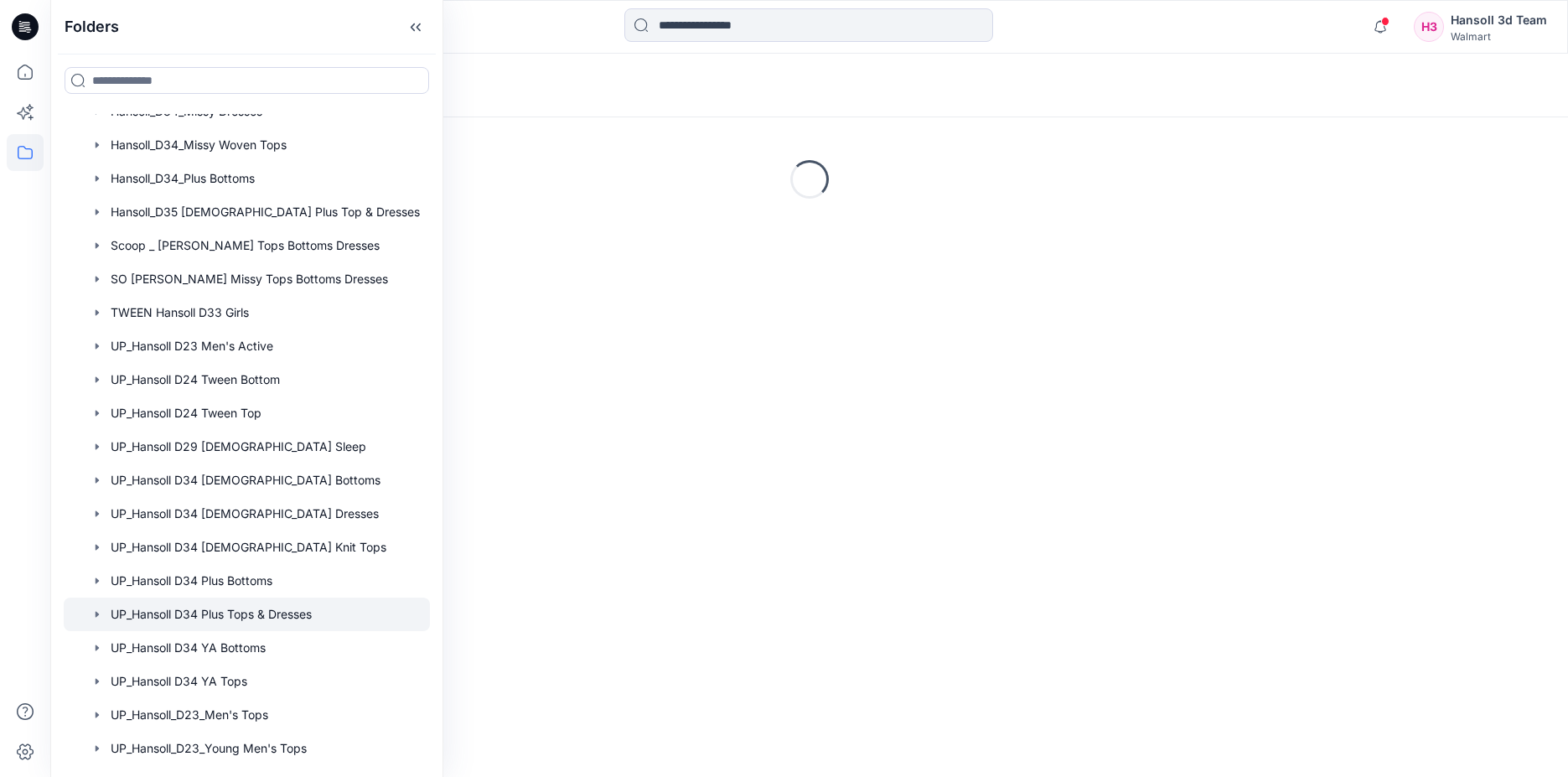
scroll to position [670, 0]
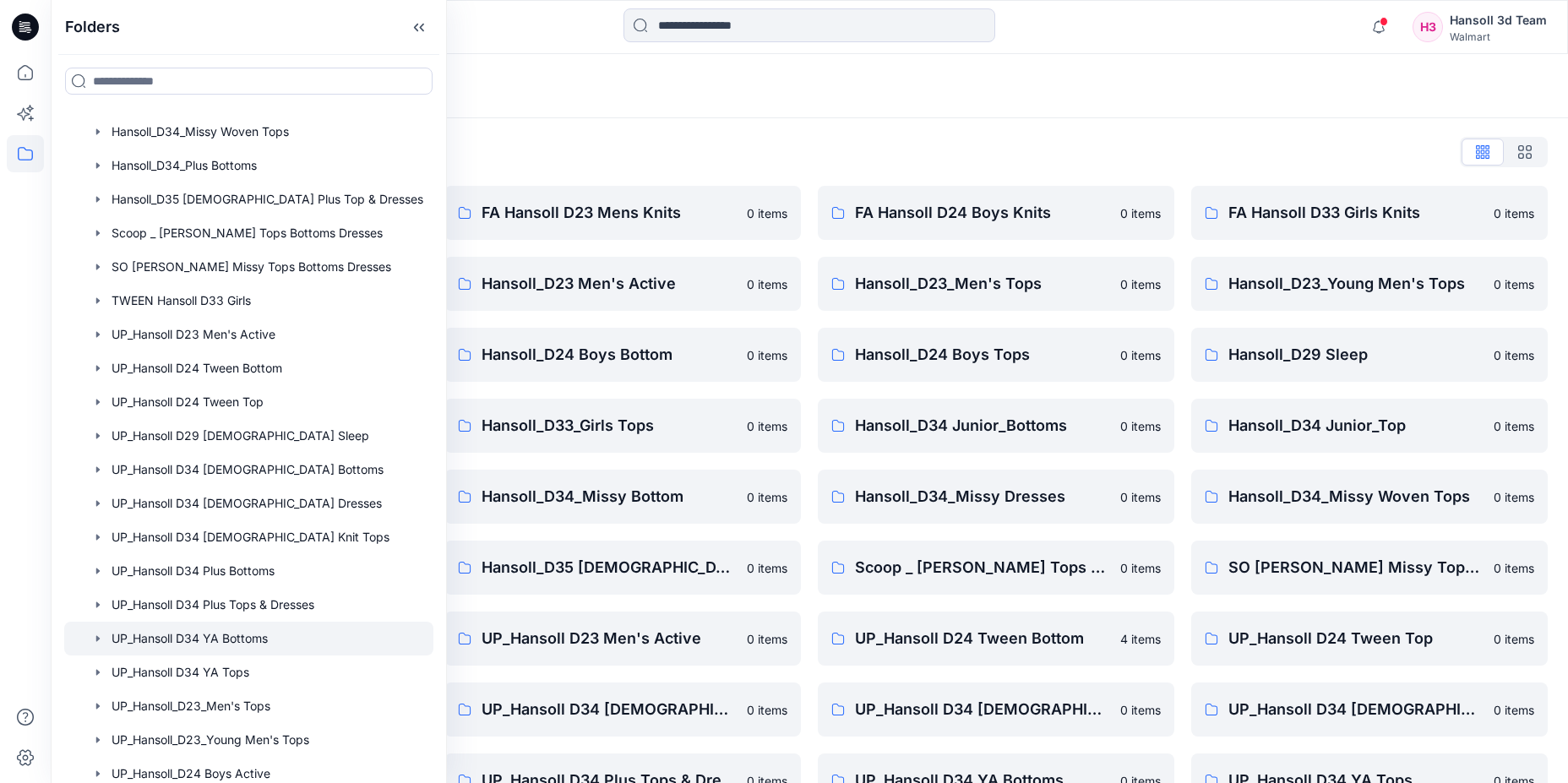
click at [209, 646] on div at bounding box center [248, 638] width 369 height 34
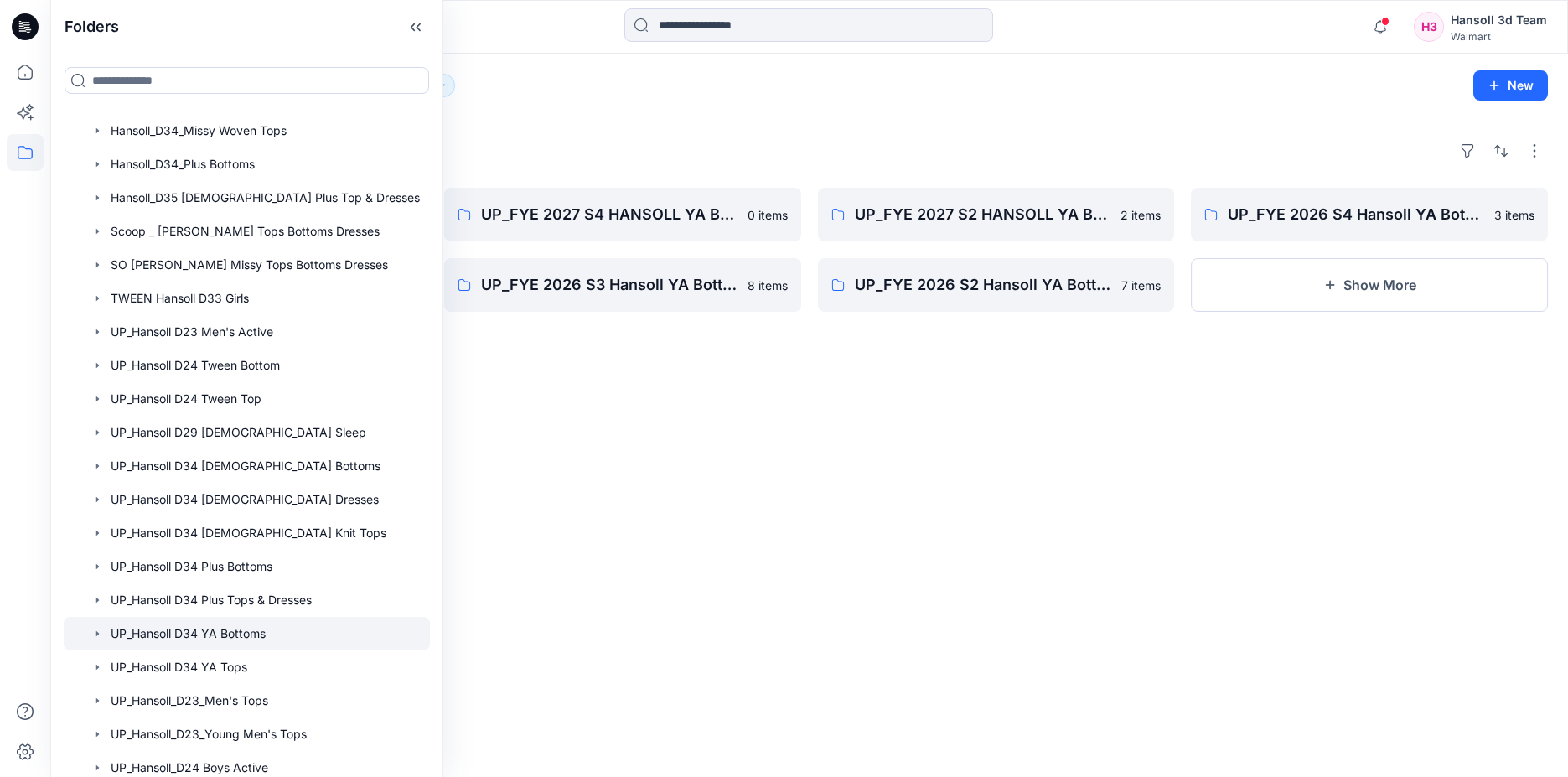
click at [375, 27] on div "Folders" at bounding box center [247, 27] width 392 height 54
drag, startPoint x: 967, startPoint y: 132, endPoint x: 834, endPoint y: 125, distance: 133.2
click at [966, 132] on div "Folders UP_FYE 2027 S3 HANSOLL YA BOTTOMS 6 items UP_FYE 2027 S1 HANSOLL YA BOT…" at bounding box center [808, 447] width 1518 height 660
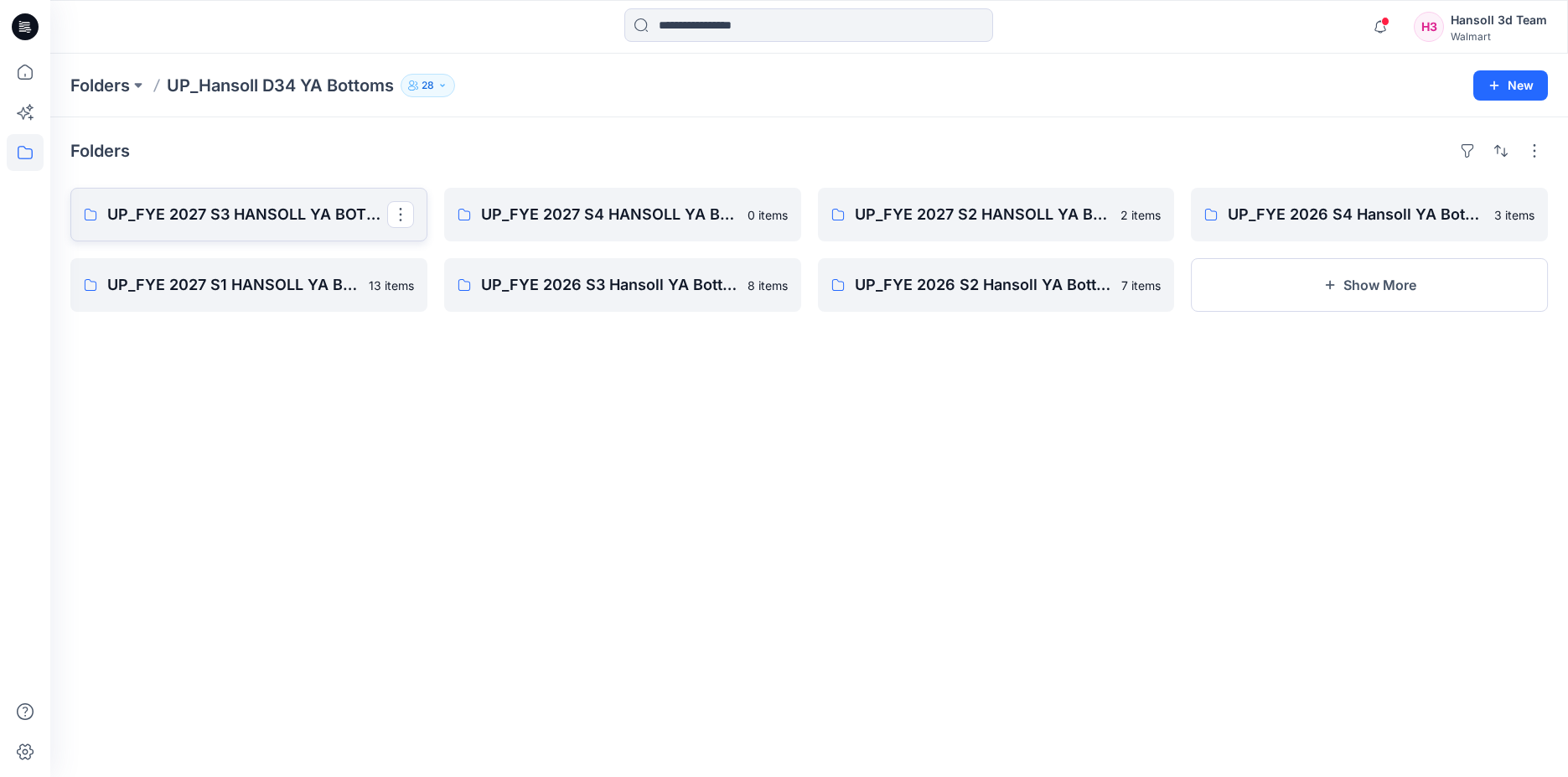
click at [285, 217] on p "UP_FYE 2027 S3 HANSOLL YA BOTTOMS" at bounding box center [248, 214] width 280 height 23
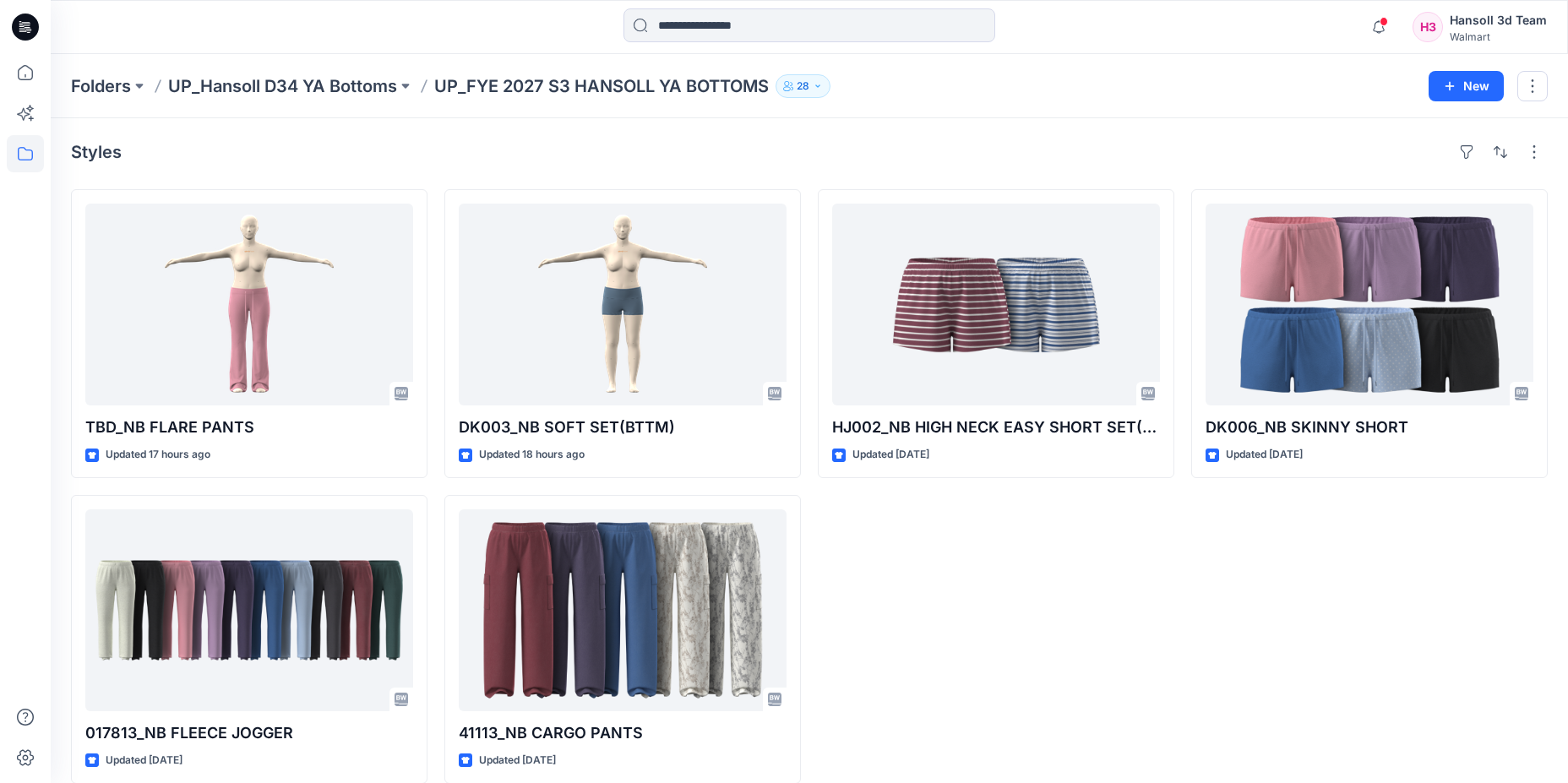
click at [1177, 598] on div "TBD_NB FLARE PANTS Updated 17 hours ago 017813_NB FLEECE JOGGER Updated [DATE] …" at bounding box center [809, 487] width 1477 height 594
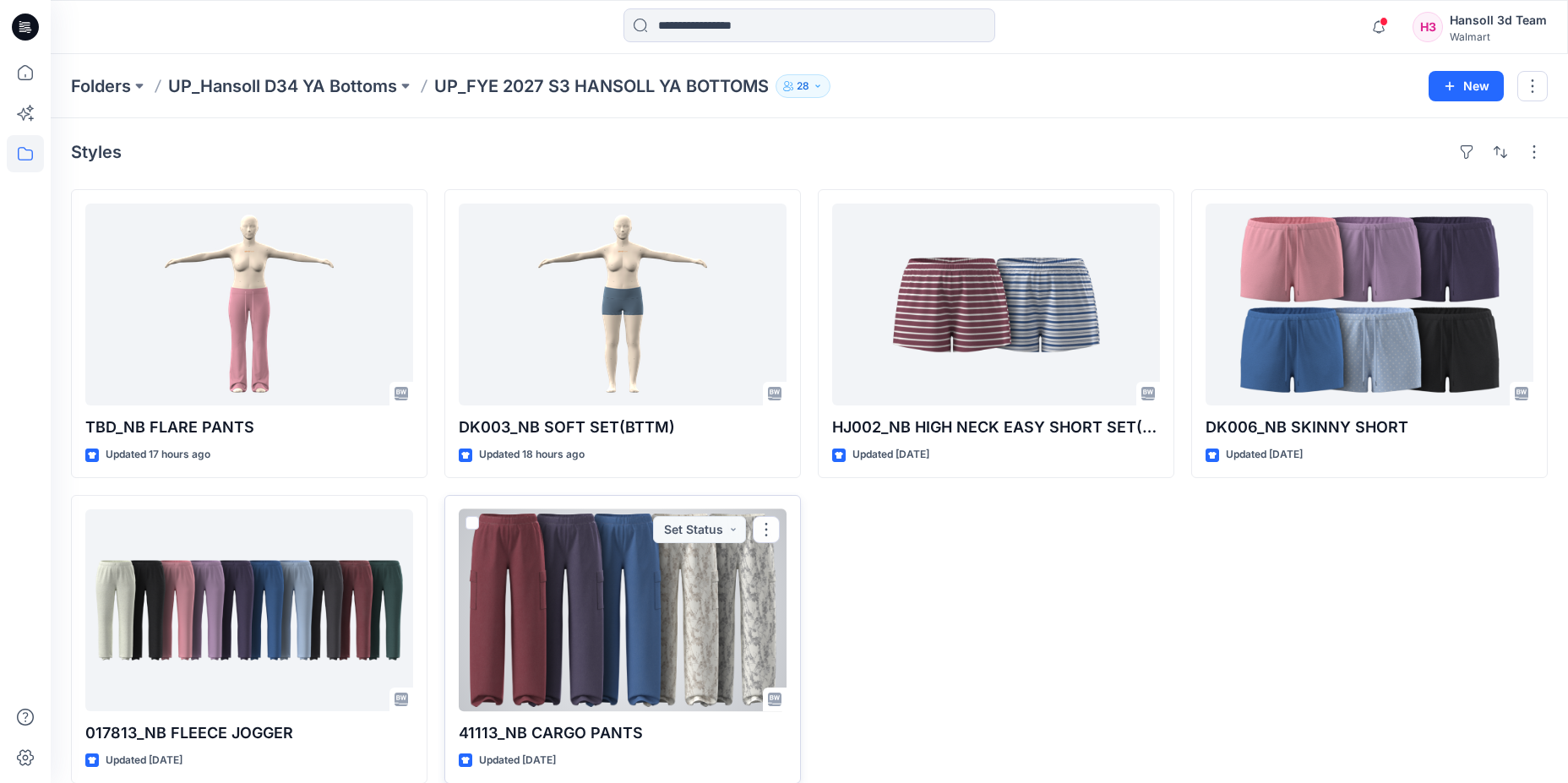
click at [664, 610] on div at bounding box center [622, 610] width 328 height 202
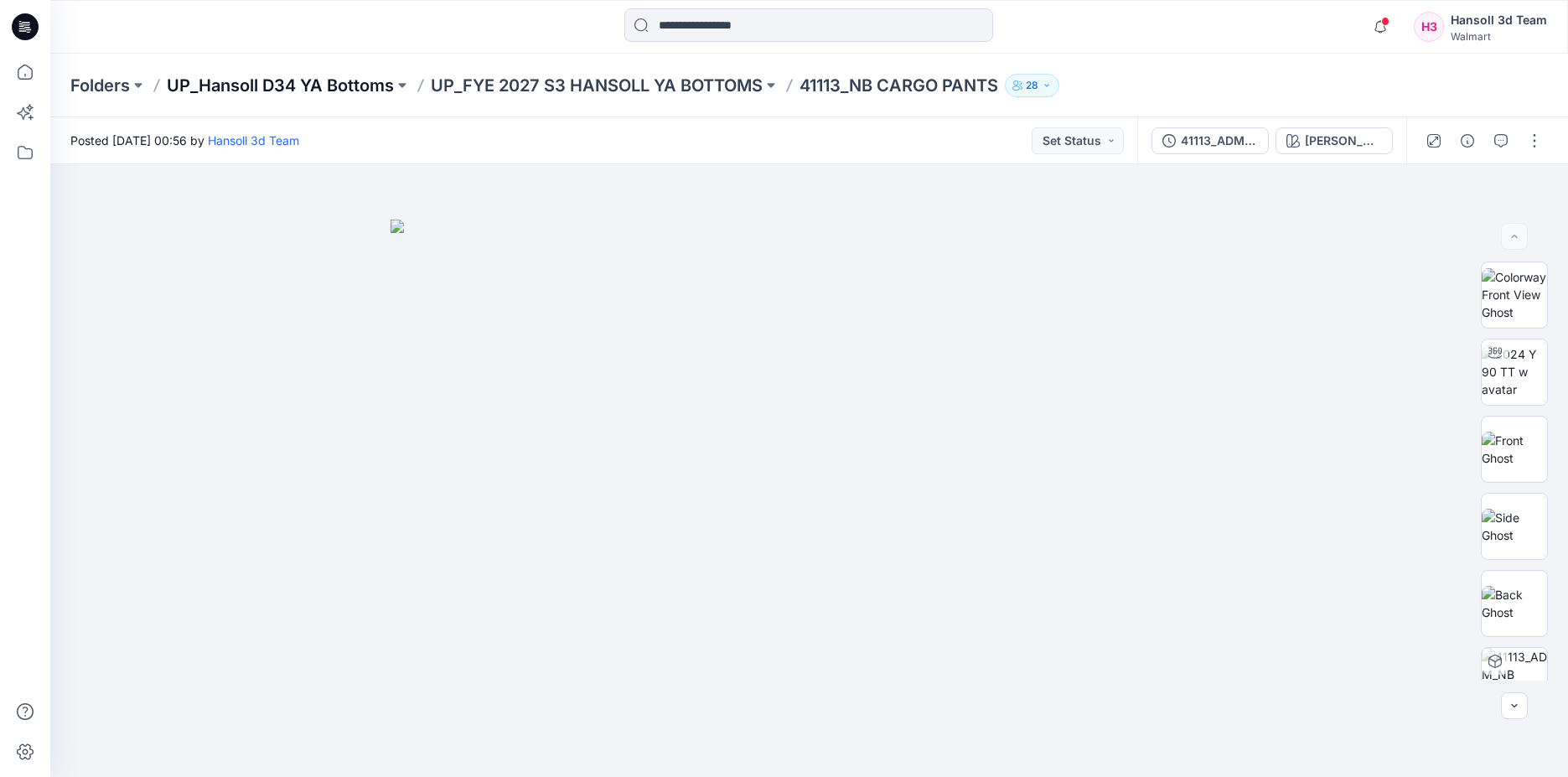
click at [392, 87] on p "UP_Hansoll D34 YA Bottoms" at bounding box center [280, 85] width 228 height 23
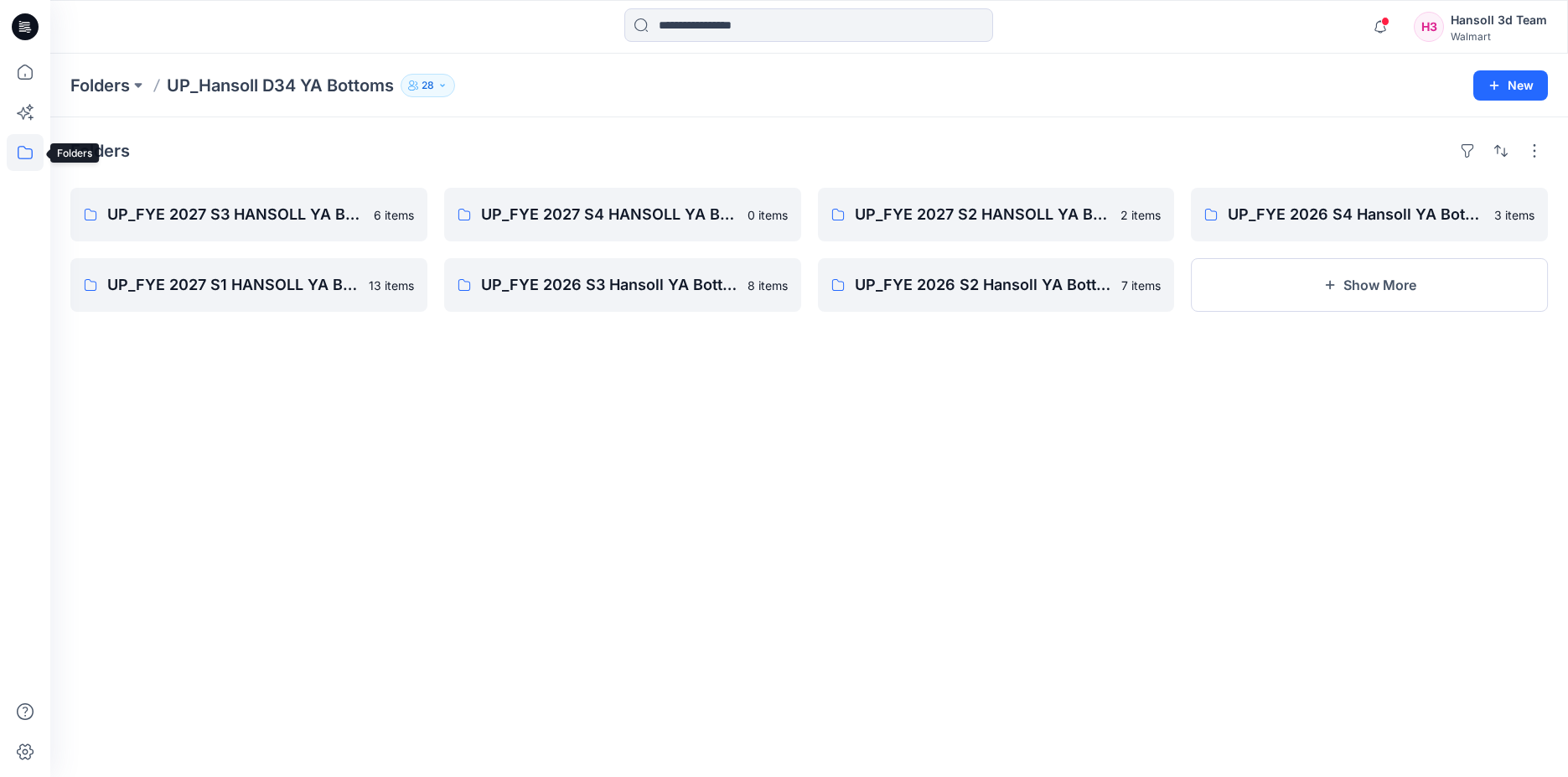
click at [16, 141] on icon at bounding box center [25, 153] width 36 height 36
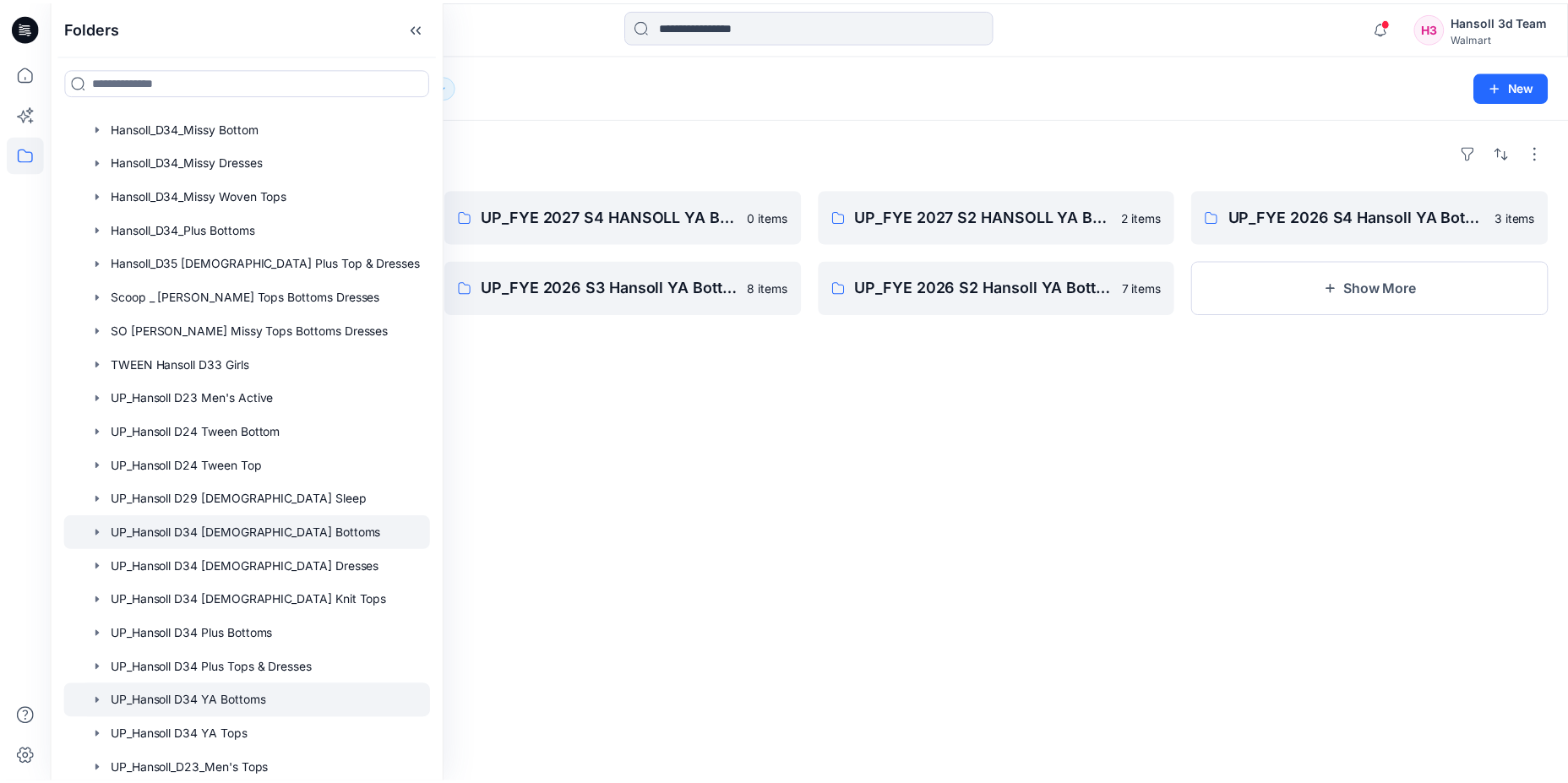
scroll to position [760, 0]
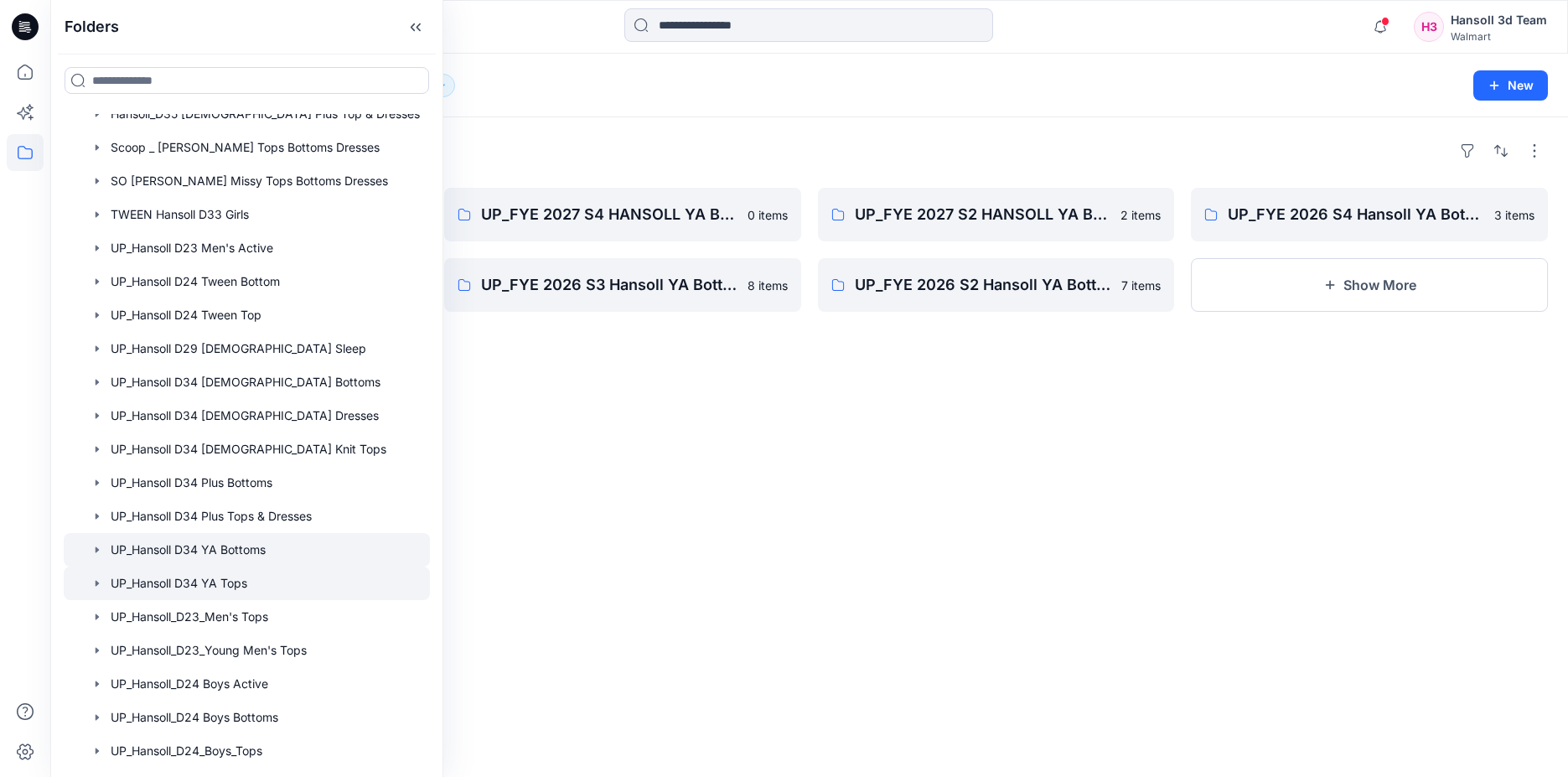
click at [222, 574] on div at bounding box center [246, 583] width 366 height 34
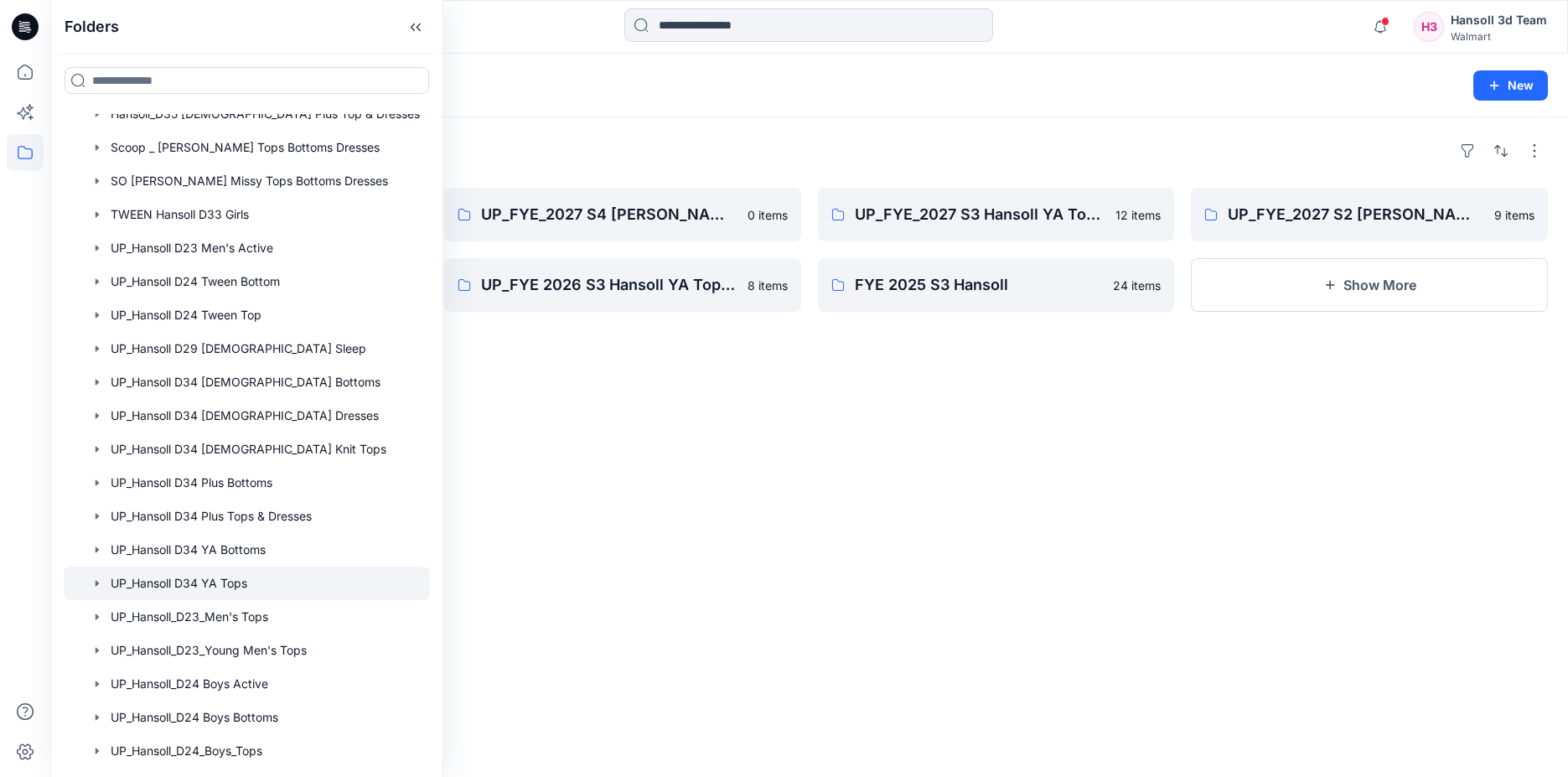
drag, startPoint x: 728, startPoint y: 405, endPoint x: 728, endPoint y: 418, distance: 13.0
click at [728, 418] on div "Folders UP_FYE_2027 S1 Hansoll YA Tops and Dresses 25 items UP_FYE 2026 S4 Hans…" at bounding box center [808, 447] width 1518 height 660
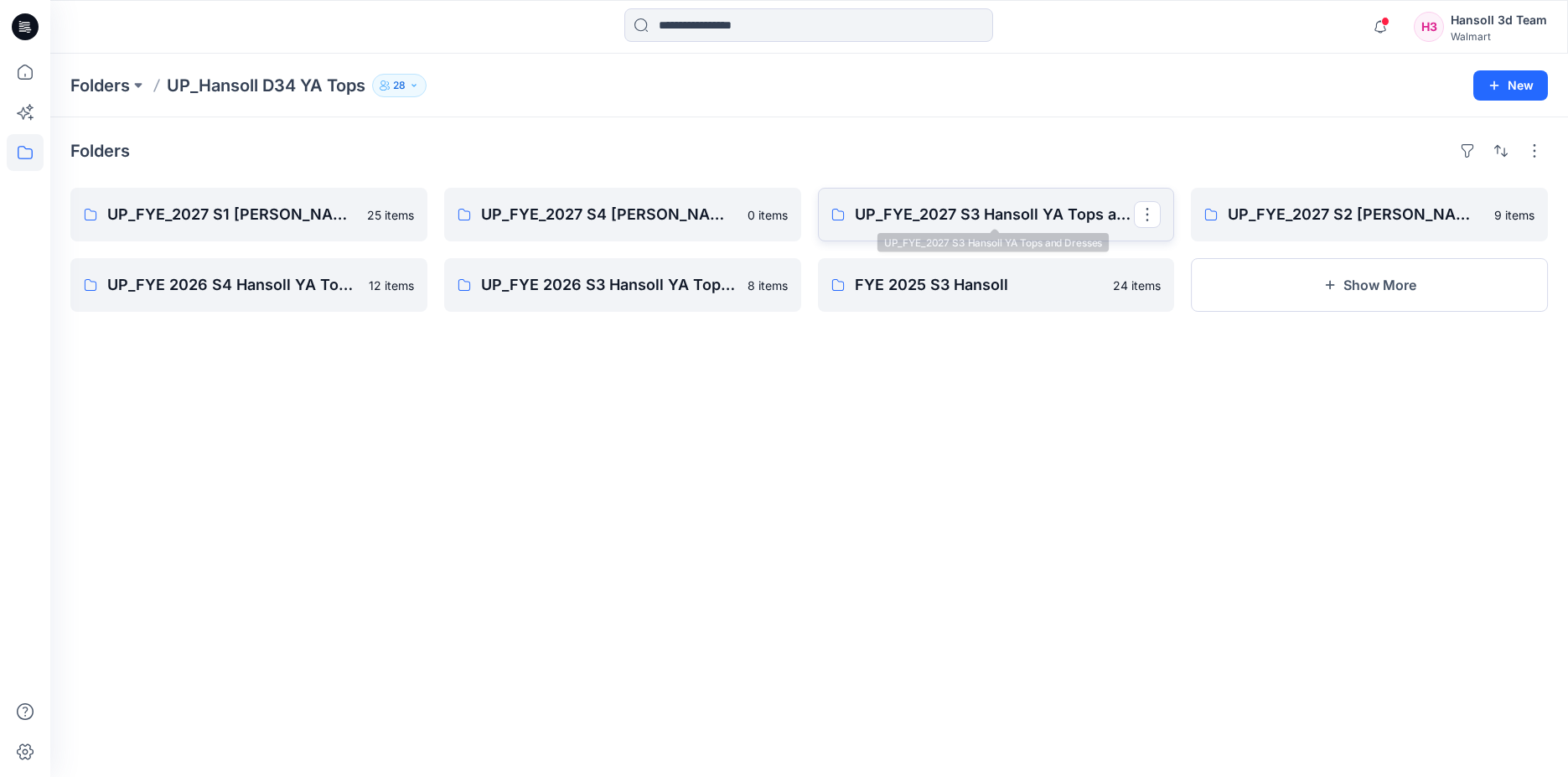
click at [919, 206] on p "UP_FYE_2027 S3 Hansoll YA Tops and Dresses" at bounding box center [995, 214] width 280 height 23
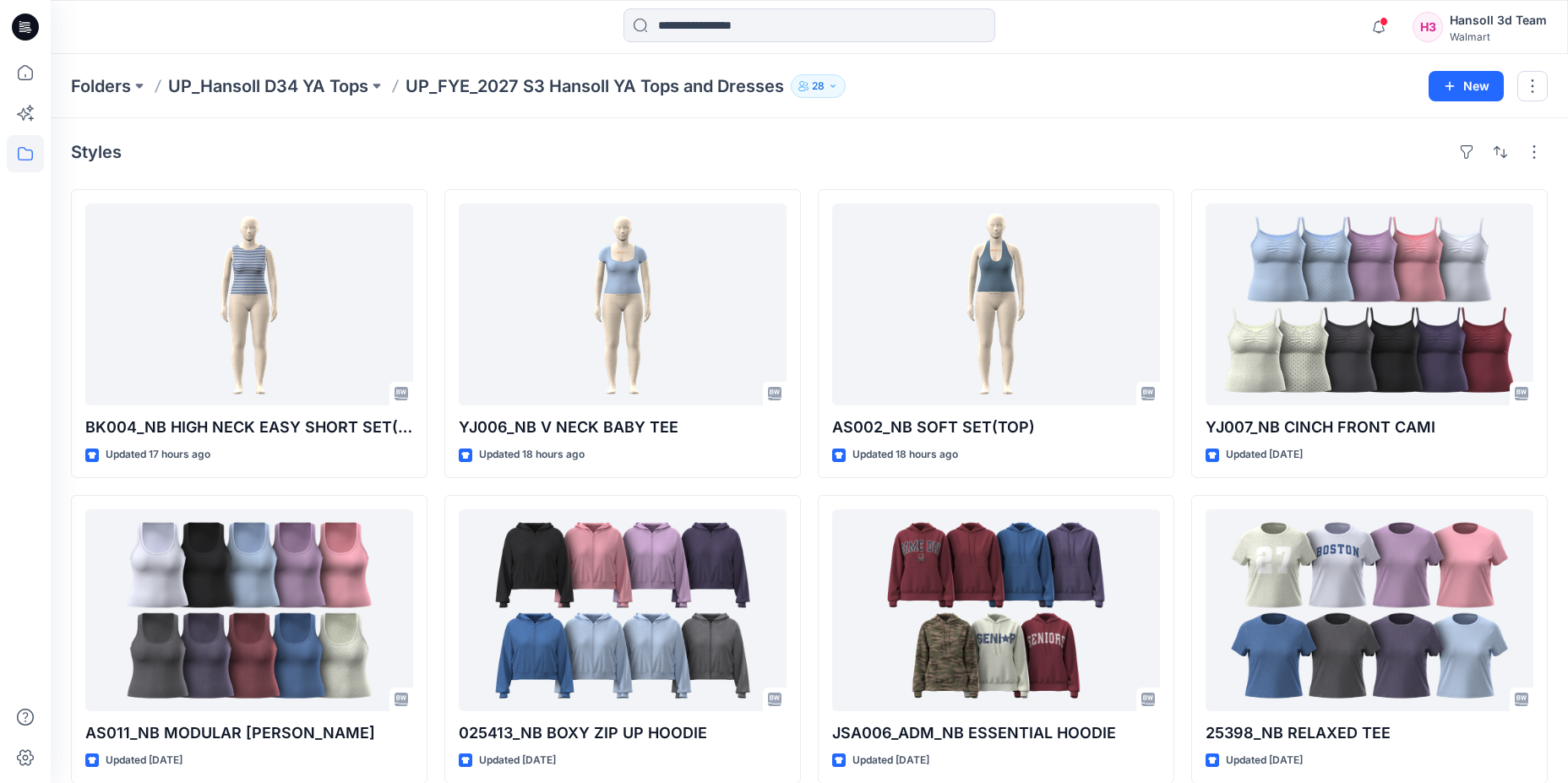
click at [1108, 138] on div "Styles" at bounding box center [809, 152] width 1477 height 27
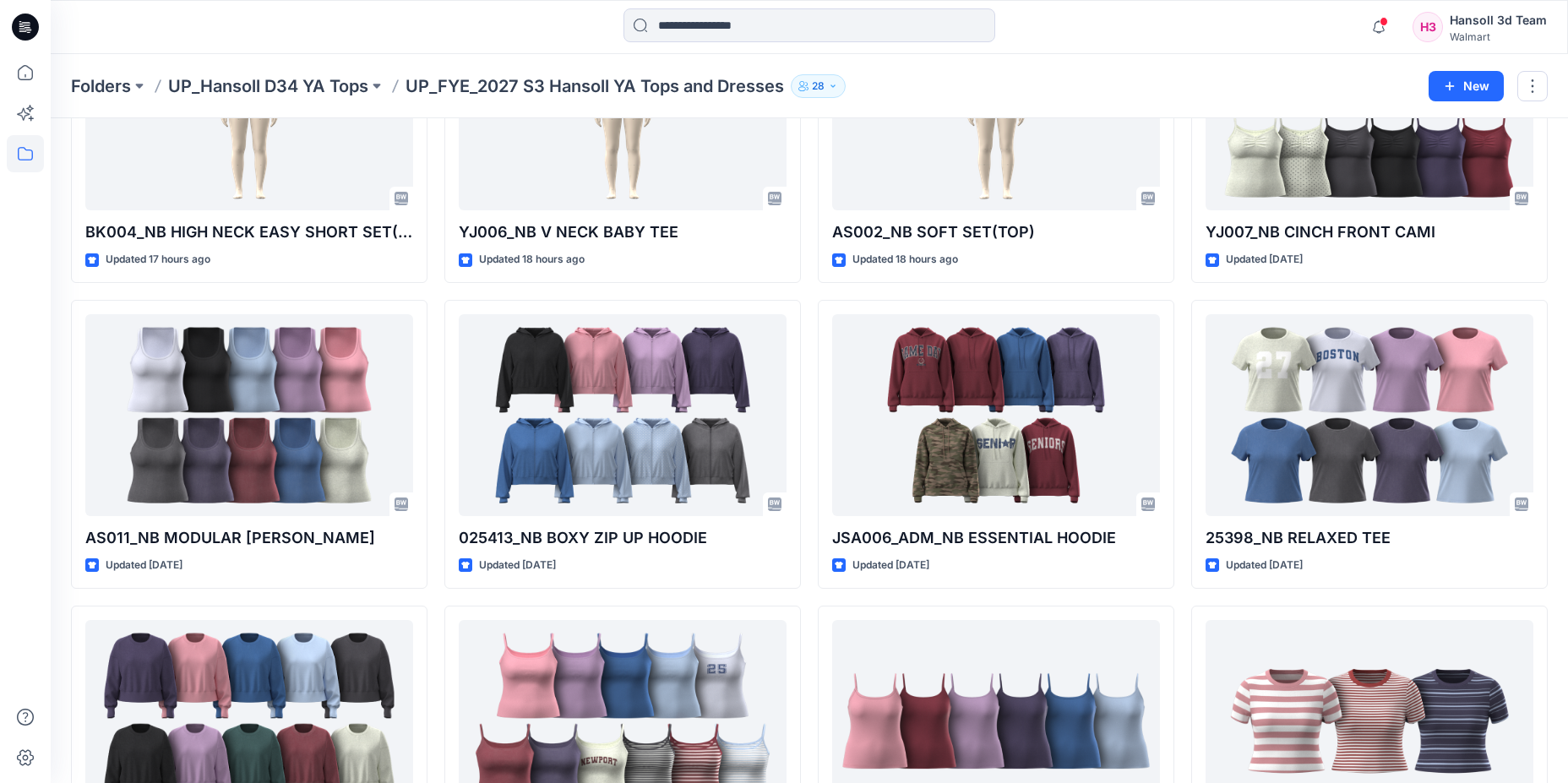
scroll to position [254, 0]
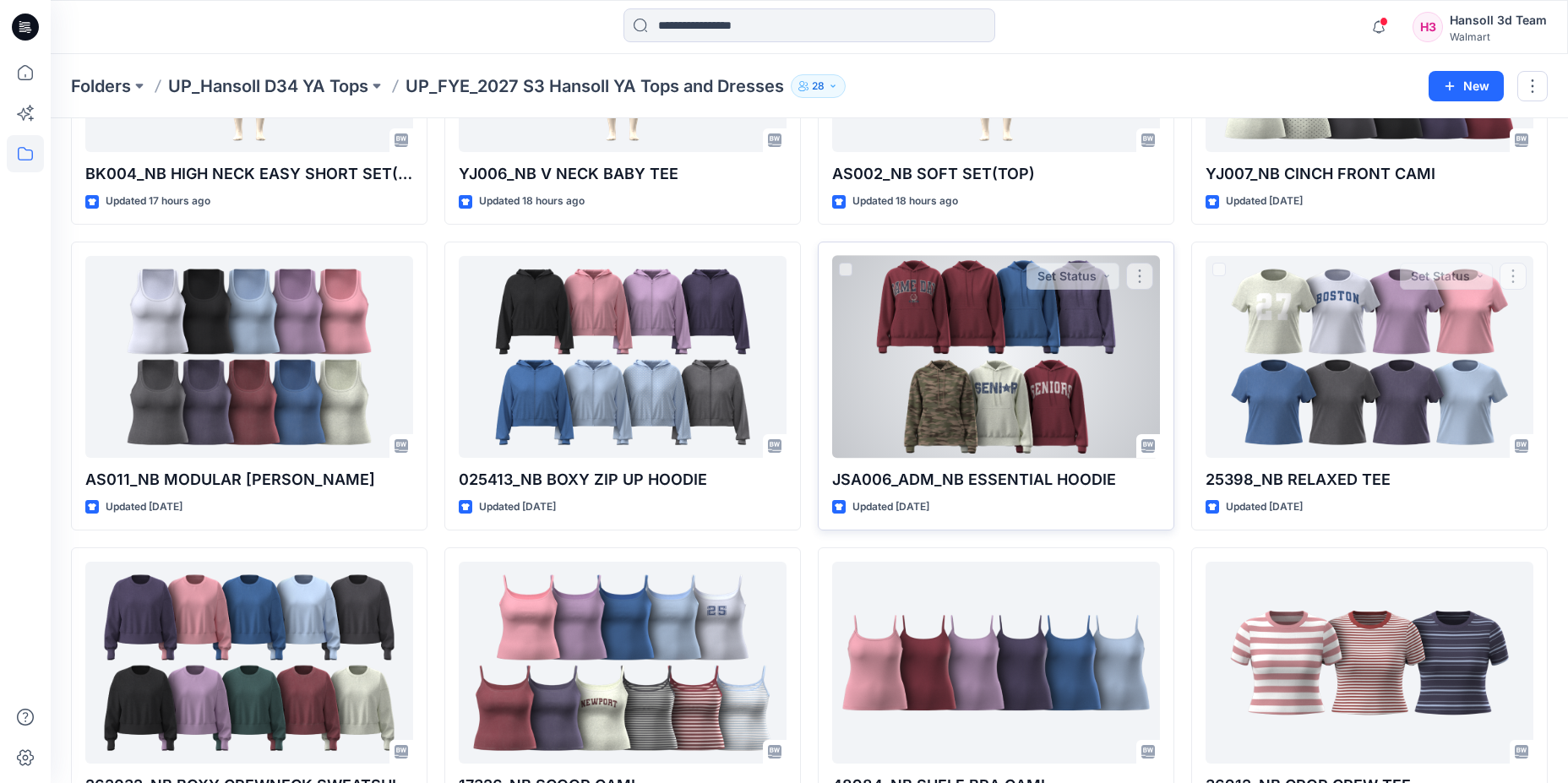
click at [1073, 356] on div at bounding box center [996, 356] width 328 height 202
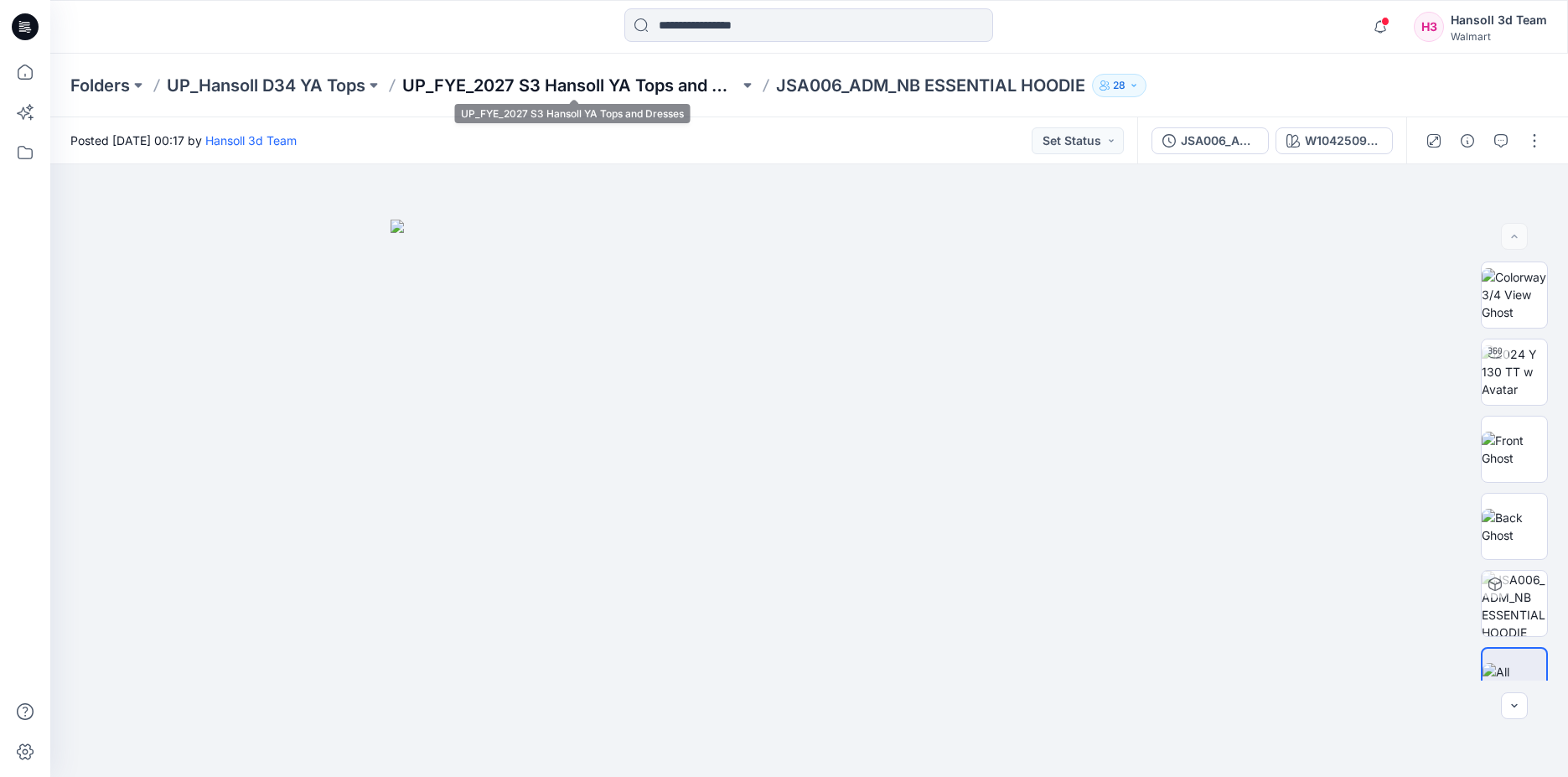
click at [696, 85] on p "UP_FYE_2027 S3 Hansoll YA Tops and Dresses" at bounding box center [570, 85] width 337 height 23
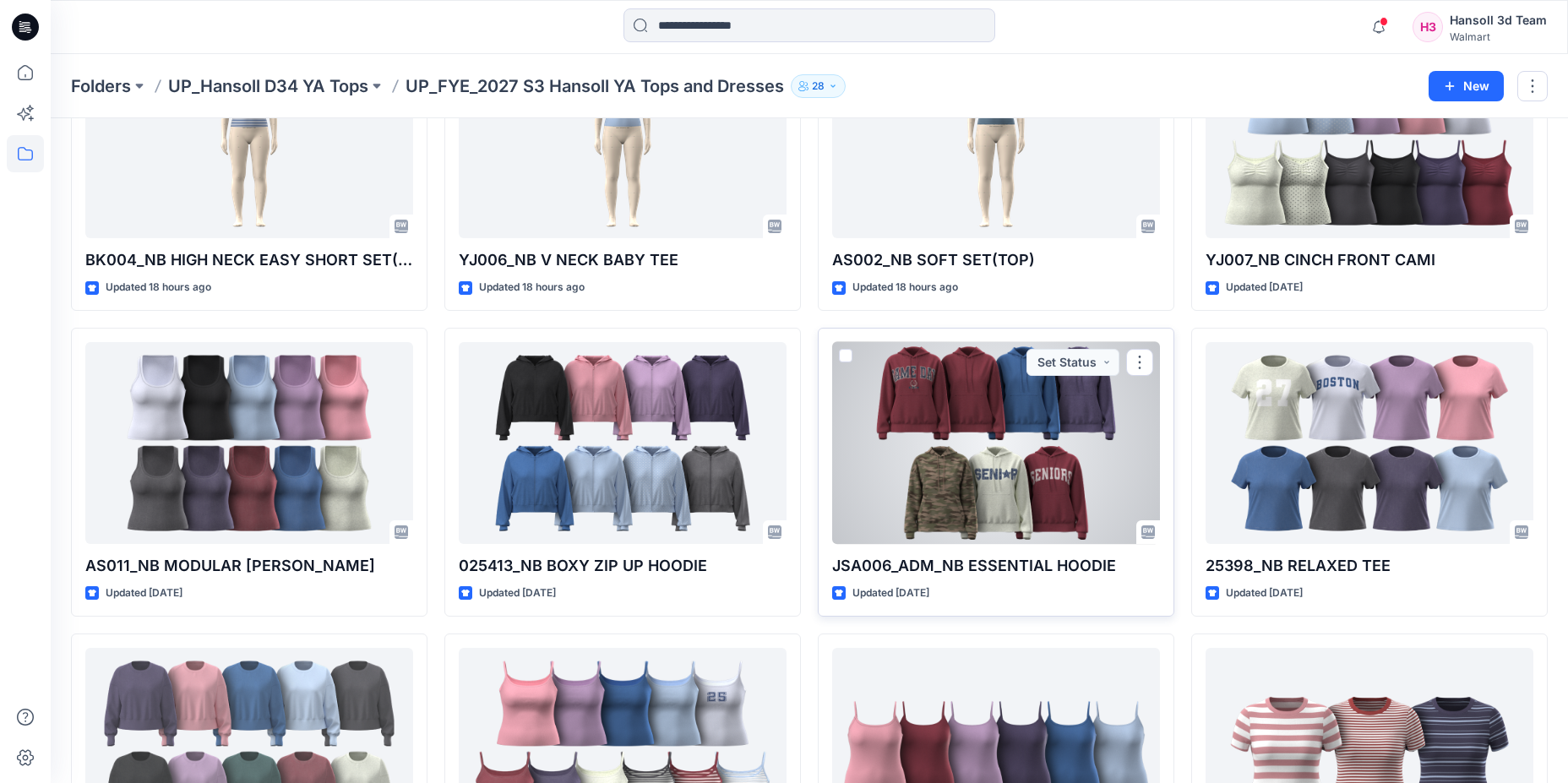
scroll to position [169, 0]
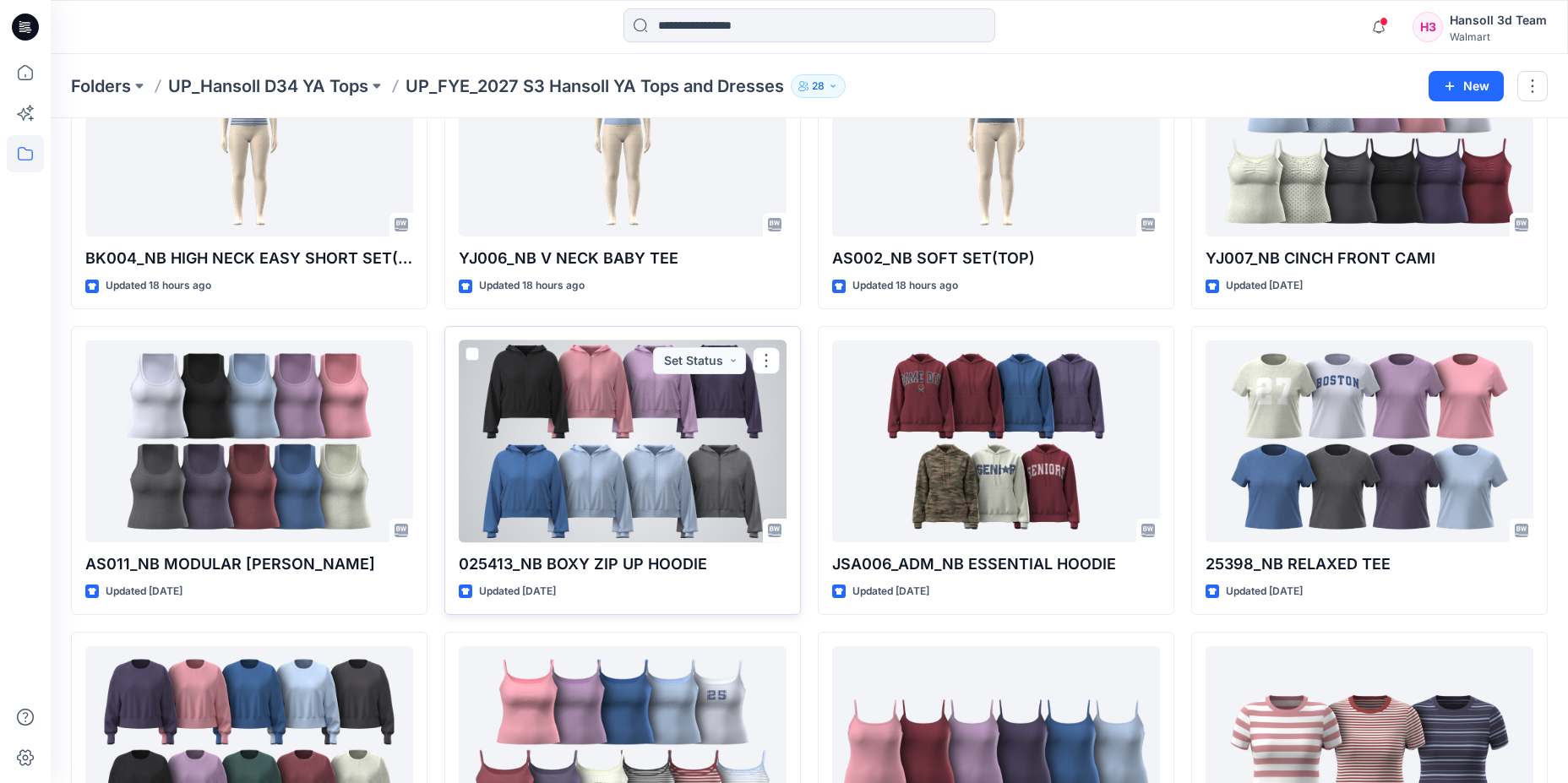
click at [667, 499] on div at bounding box center [622, 441] width 328 height 202
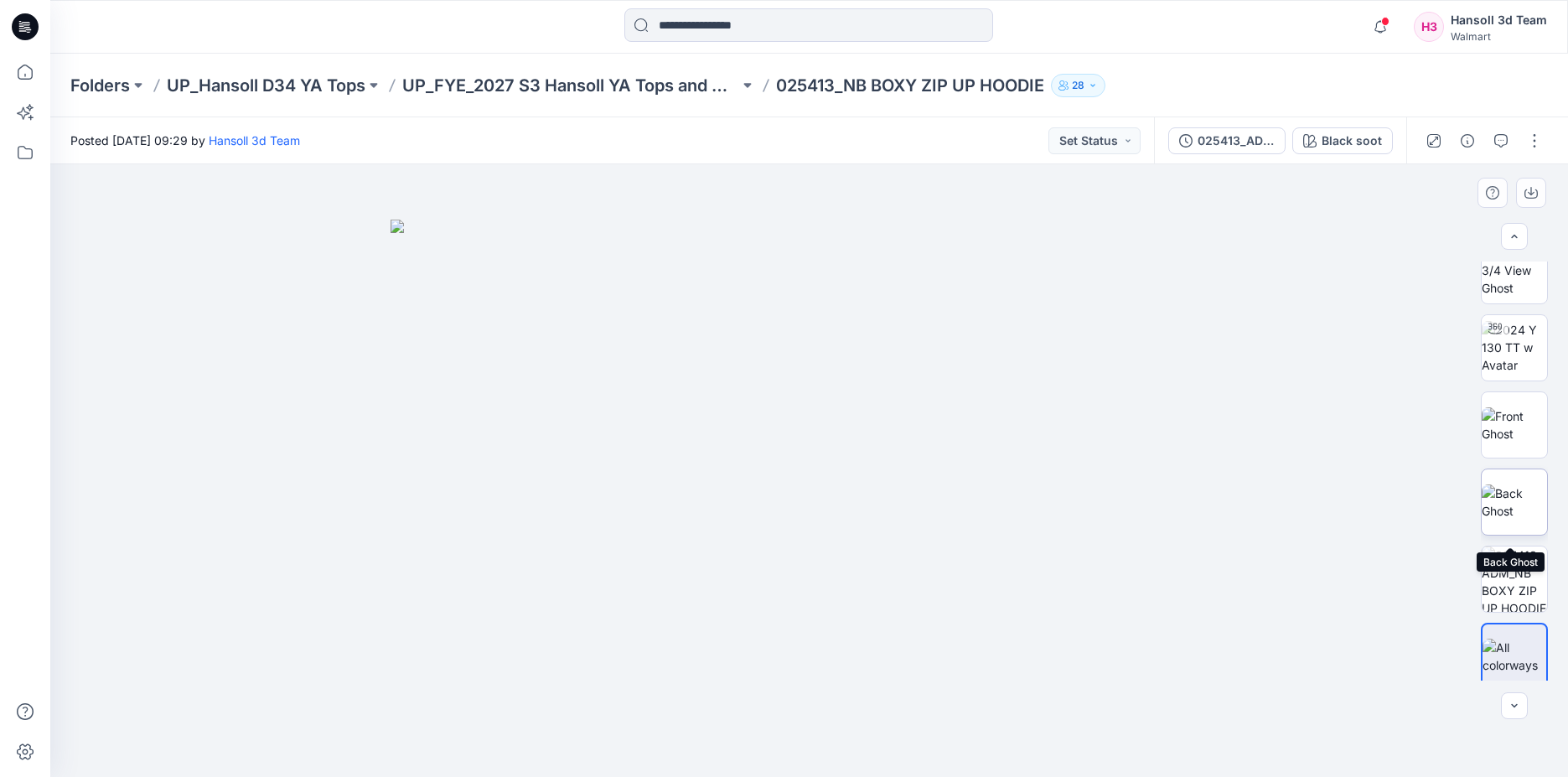
scroll to position [34, 0]
click at [1399, 402] on div at bounding box center [808, 471] width 1518 height 613
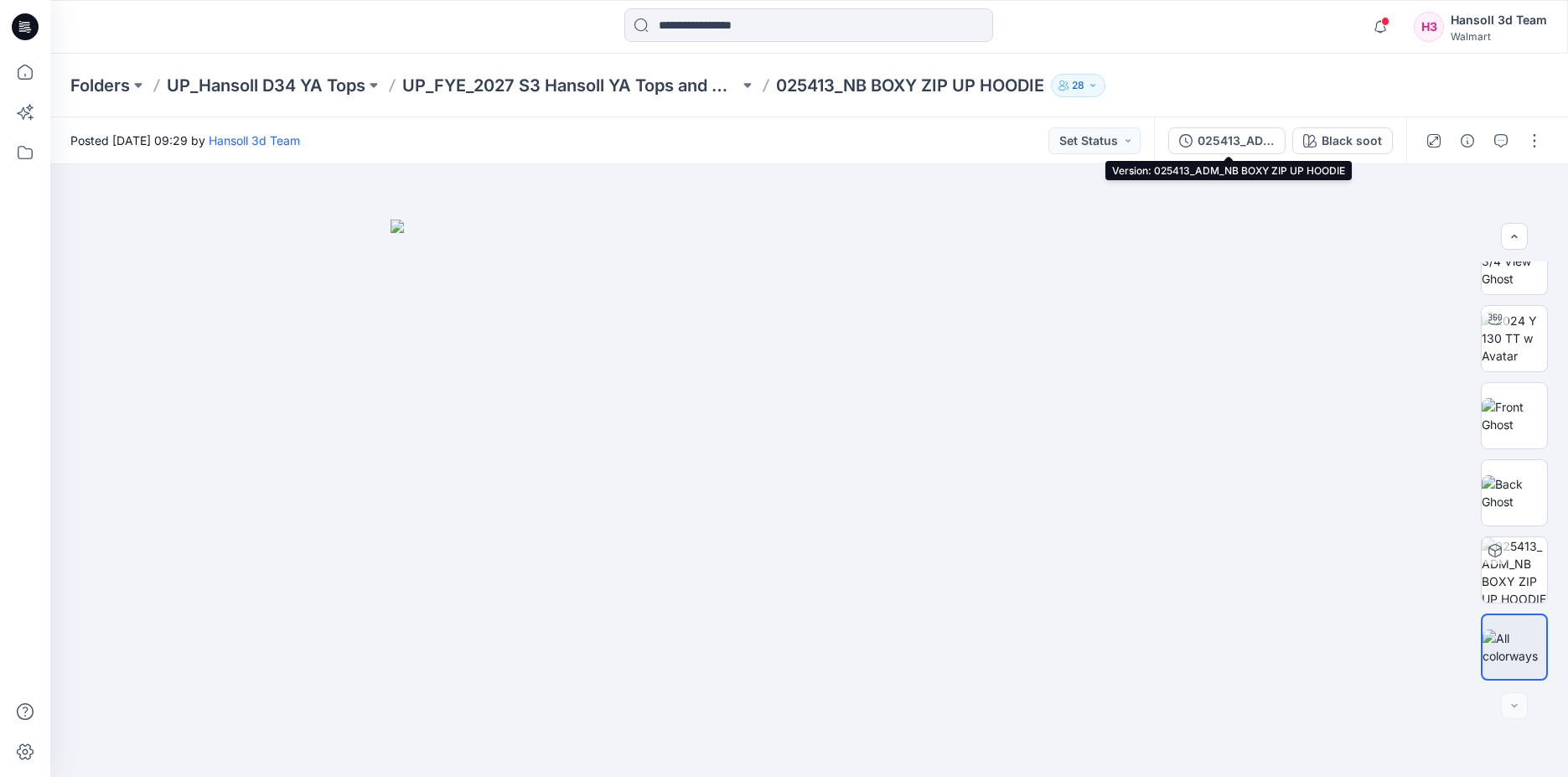
drag, startPoint x: 1250, startPoint y: 147, endPoint x: 1259, endPoint y: 146, distance: 9.1
click at [1250, 147] on div "025413_ADM_NB BOXY ZIP UP HOODIE" at bounding box center [1236, 140] width 77 height 18
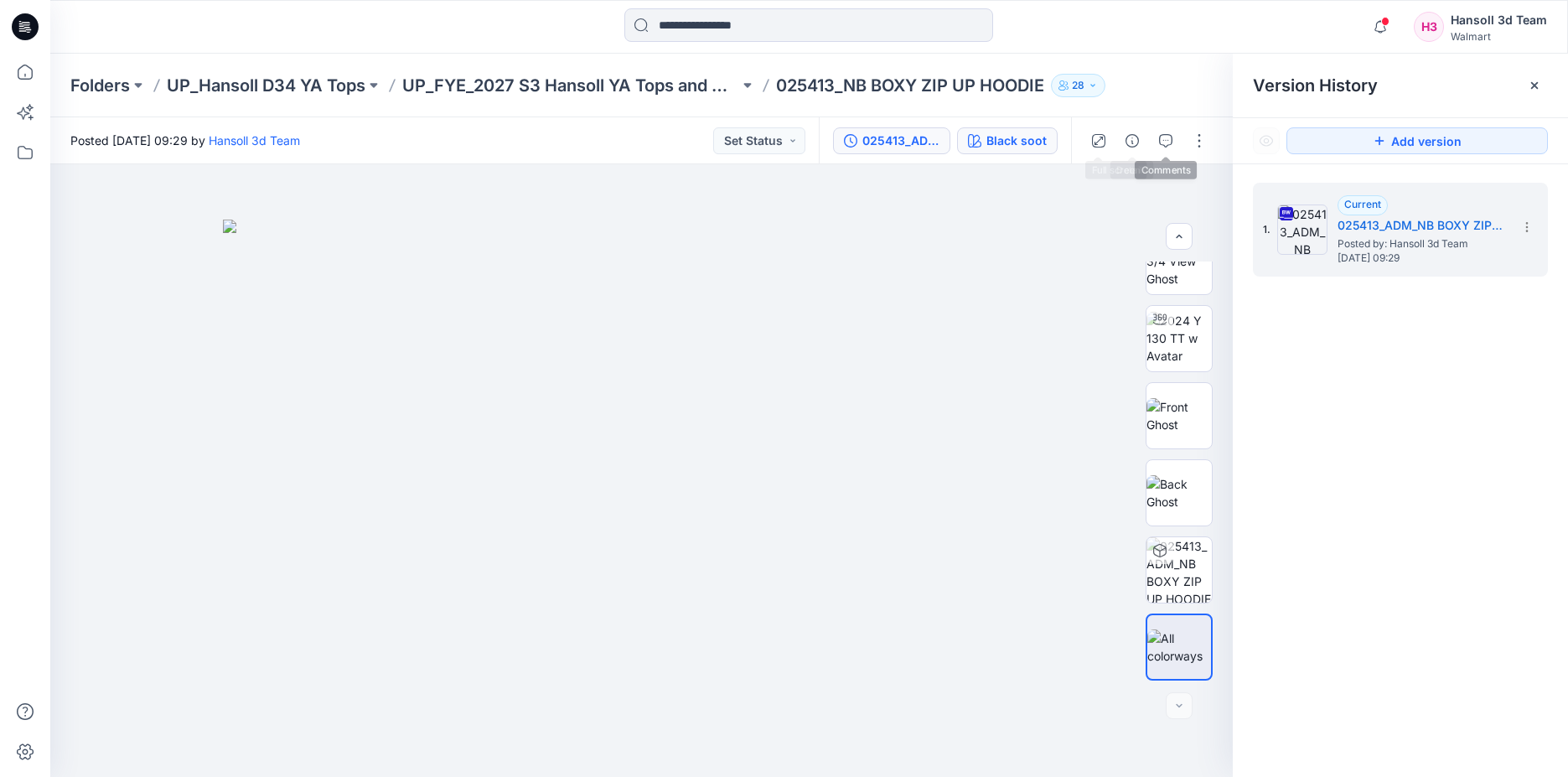
click at [1021, 135] on div "Black soot" at bounding box center [1016, 140] width 60 height 18
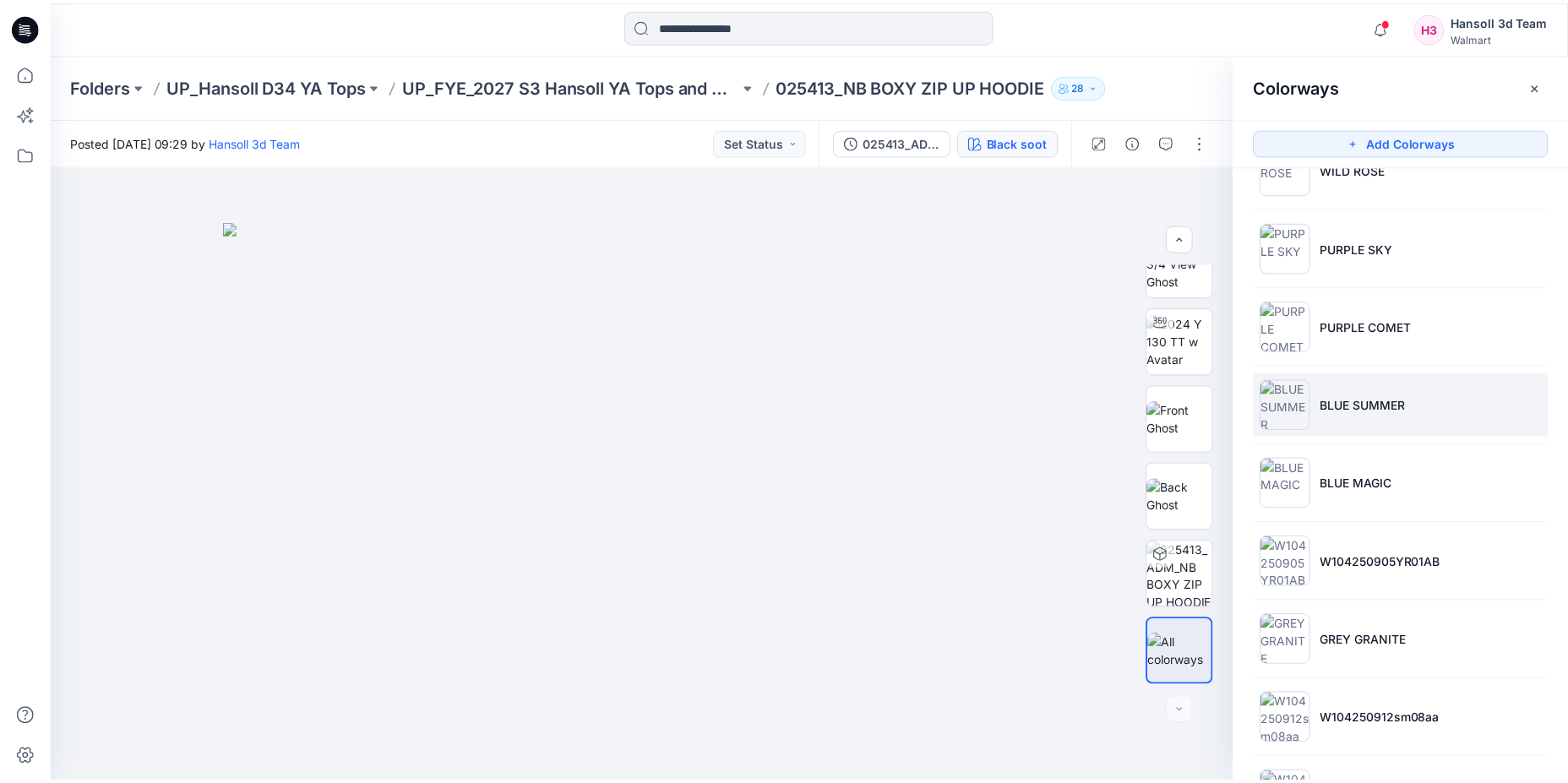
scroll to position [338, 0]
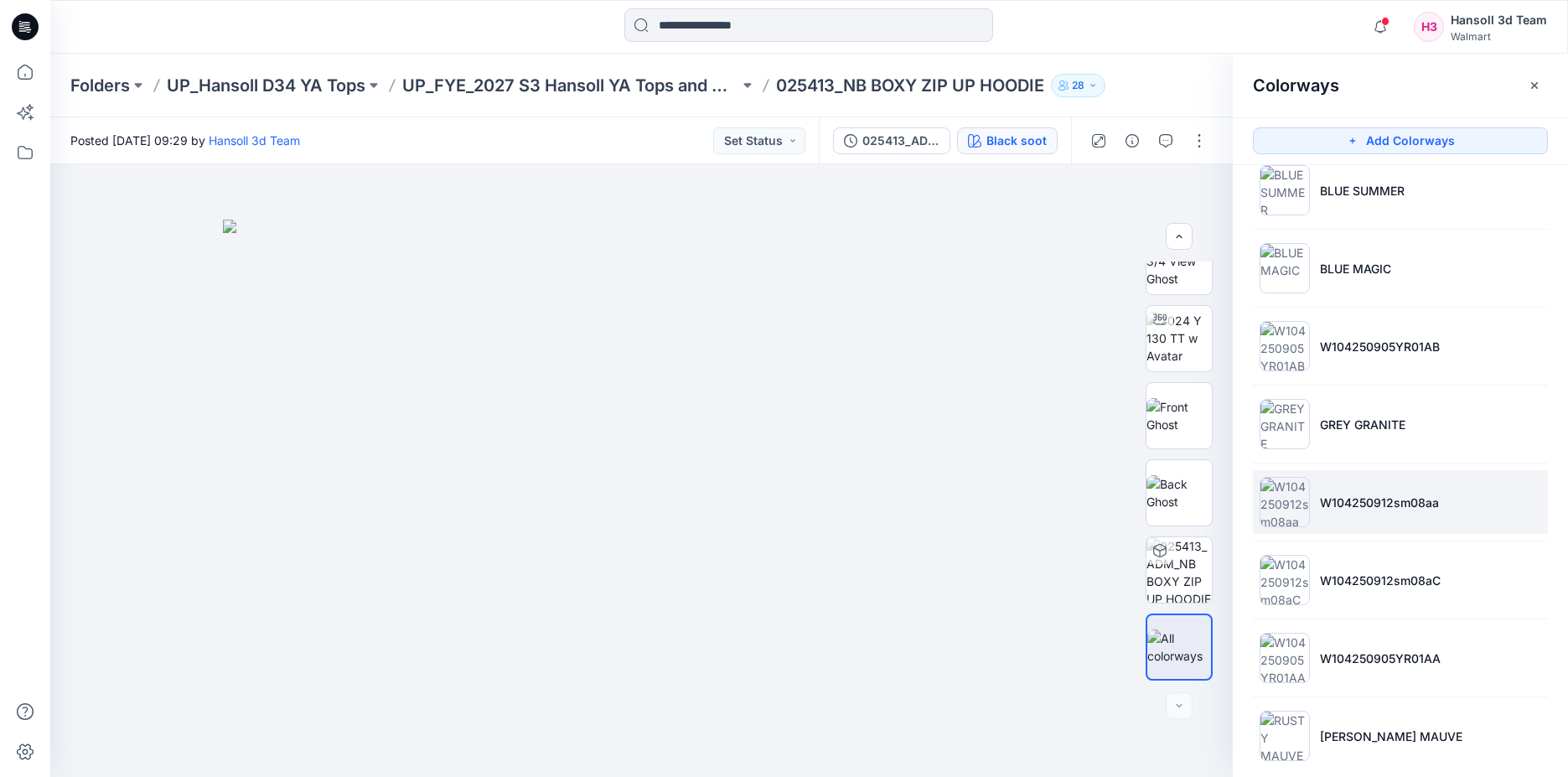
click at [1397, 519] on li "W104250912sm08aa" at bounding box center [1400, 502] width 295 height 63
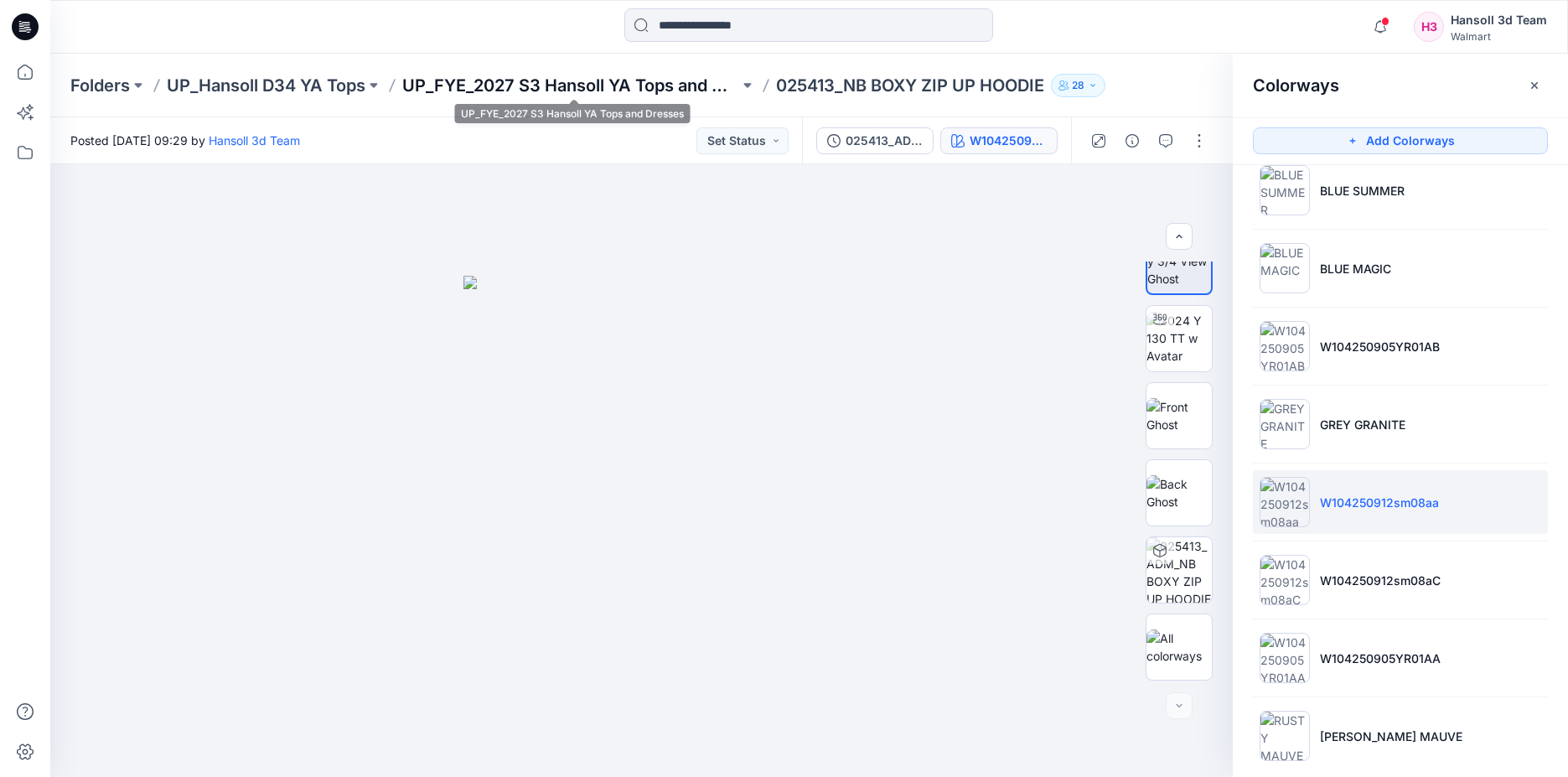
click at [657, 74] on p "UP_FYE_2027 S3 Hansoll YA Tops and Dresses" at bounding box center [570, 85] width 337 height 23
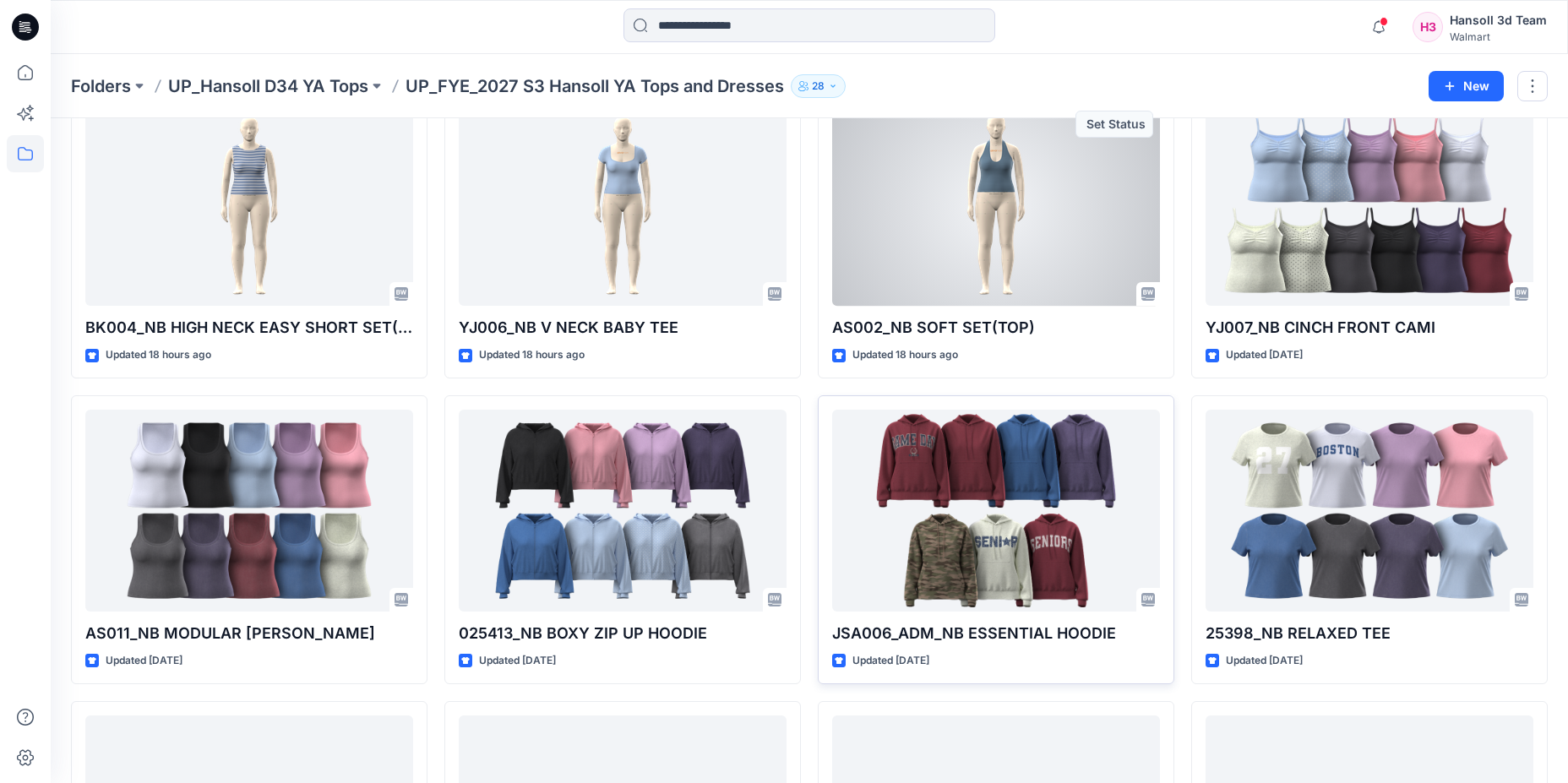
scroll to position [254, 0]
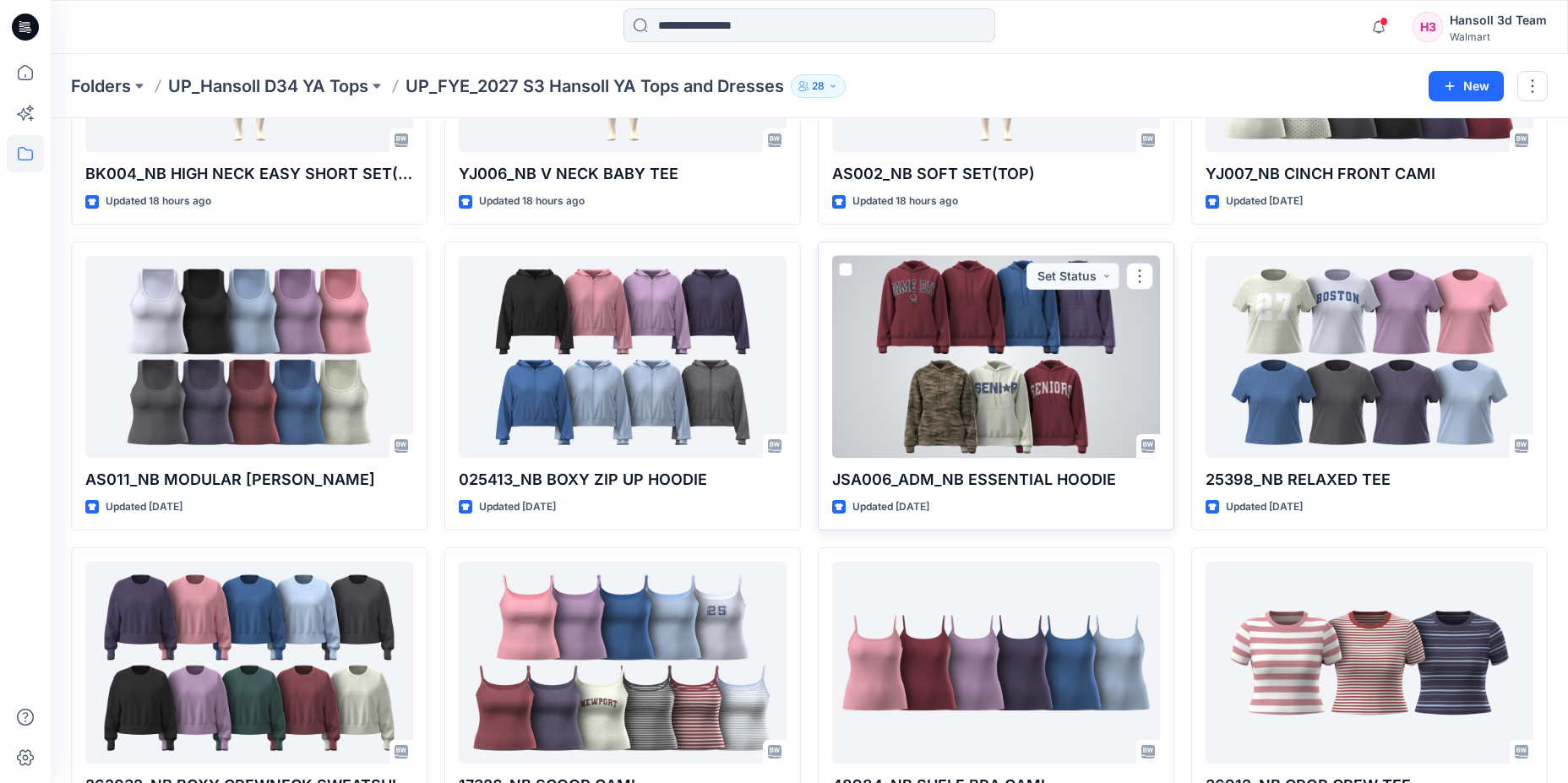
click at [1017, 396] on div at bounding box center [996, 356] width 328 height 202
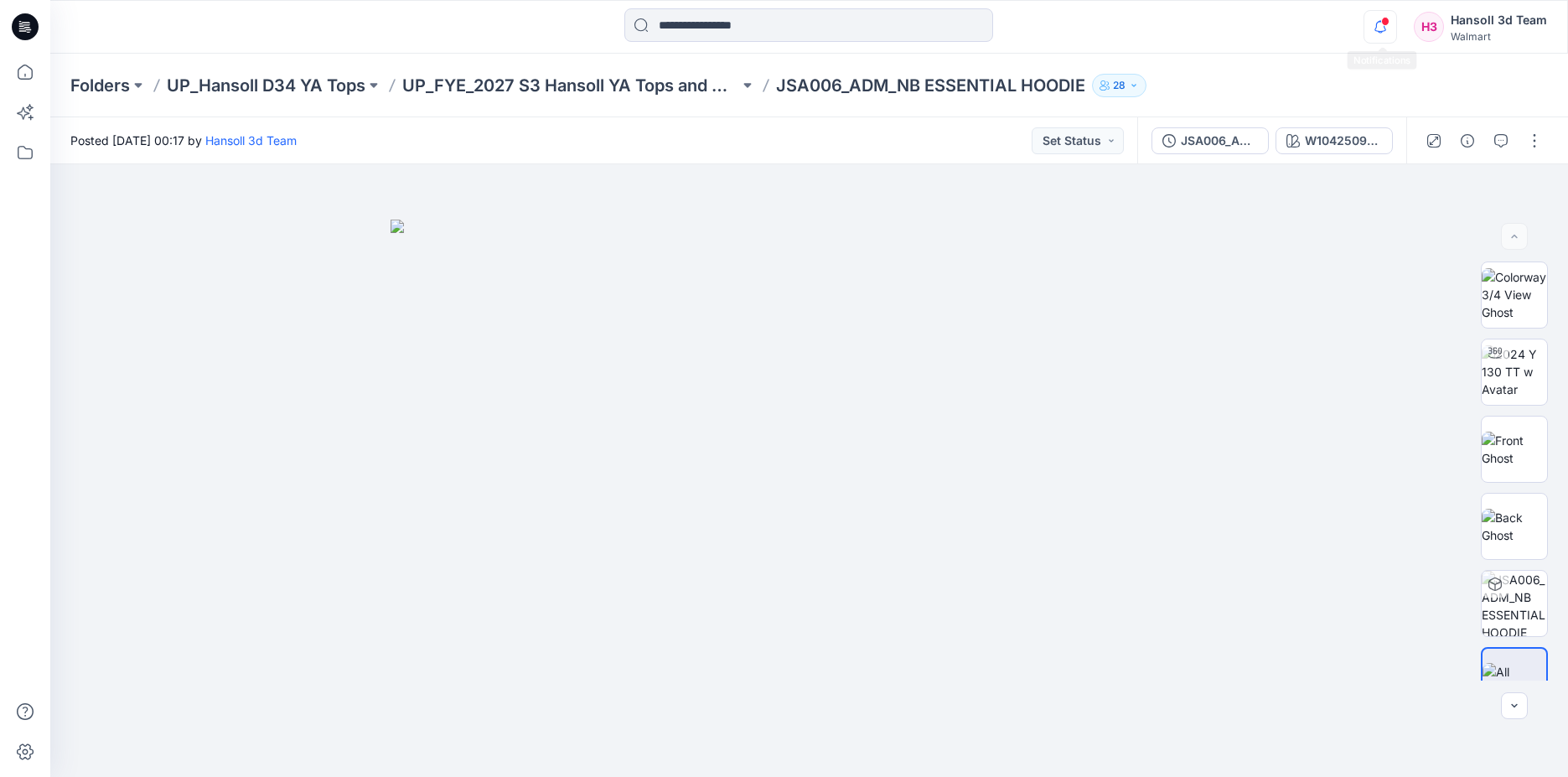
click at [1384, 25] on icon "button" at bounding box center [1380, 26] width 32 height 34
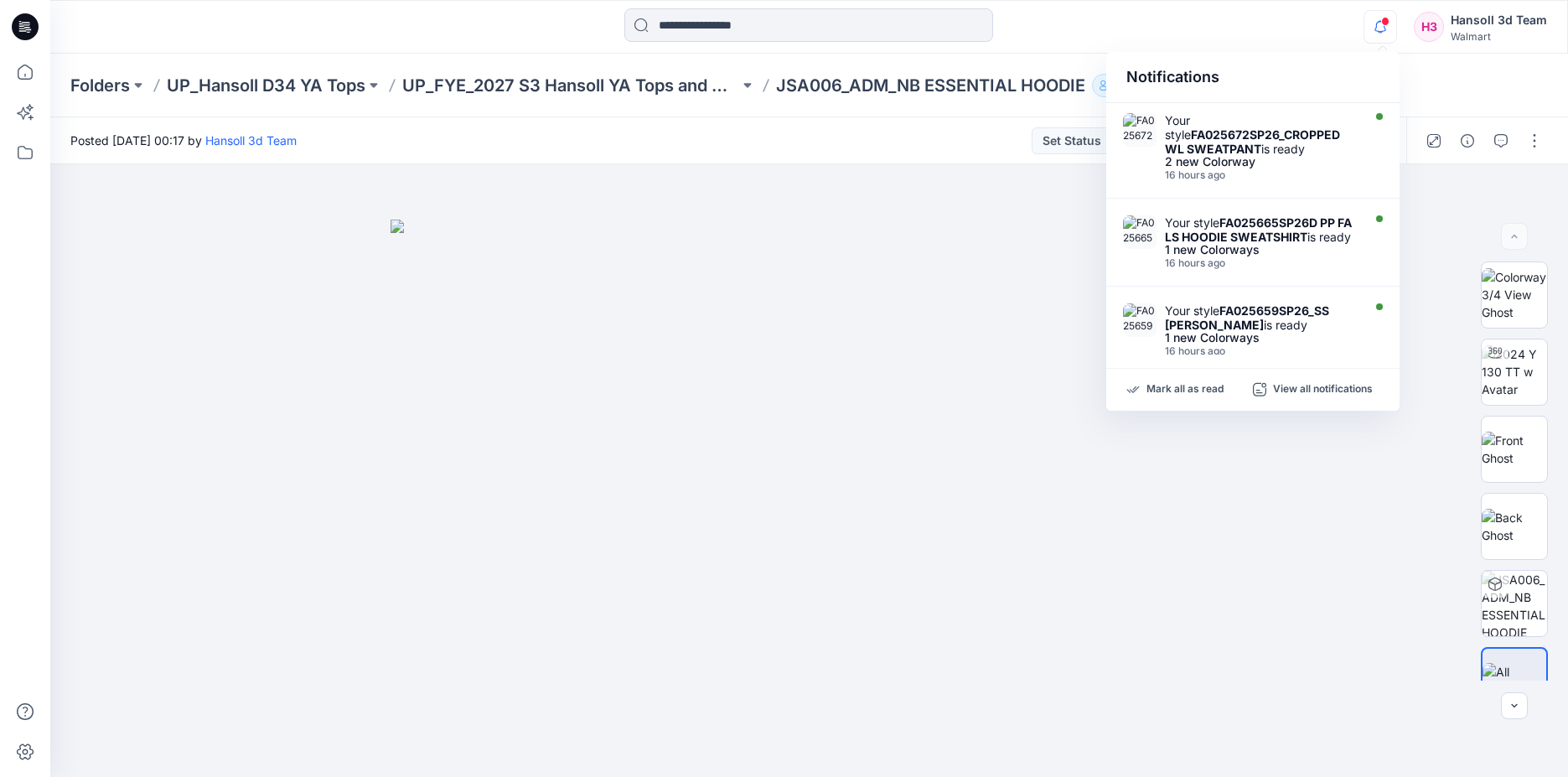
click at [1334, 36] on div "Notifications Your style FA025672SP26_CROPPED WL SWEATPANT is ready 2 new Color…" at bounding box center [808, 27] width 1517 height 36
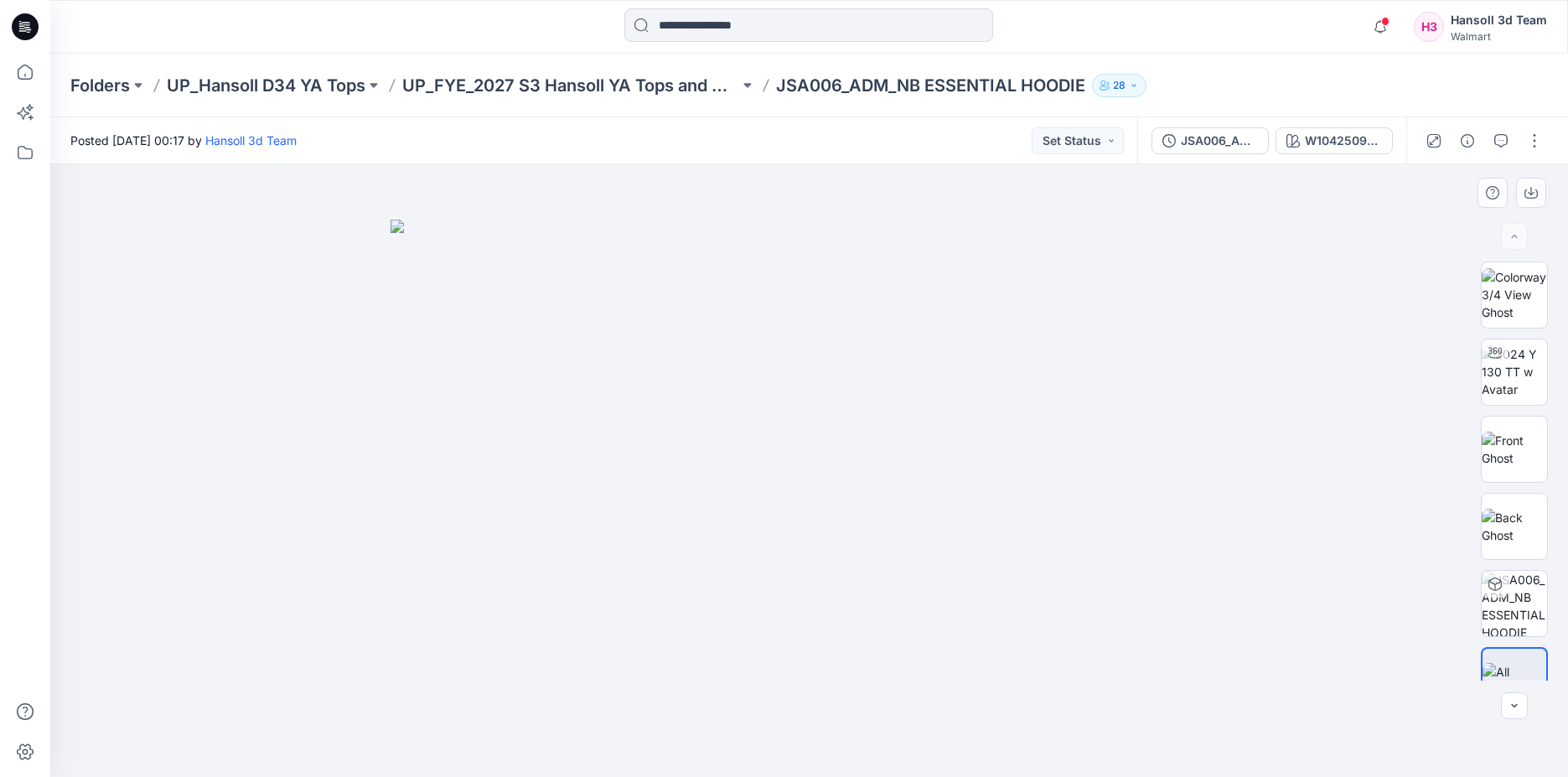
click at [942, 579] on img at bounding box center [809, 498] width 838 height 558
click at [1160, 585] on img at bounding box center [809, 498] width 838 height 558
